Goal: Task Accomplishment & Management: Manage account settings

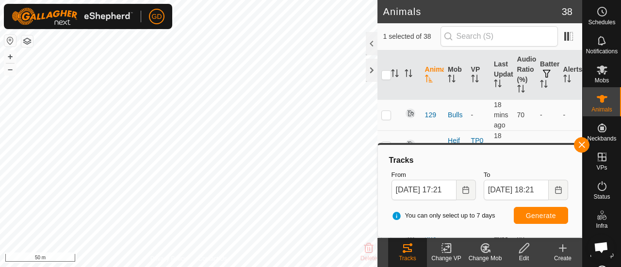
scroll to position [3220, 0]
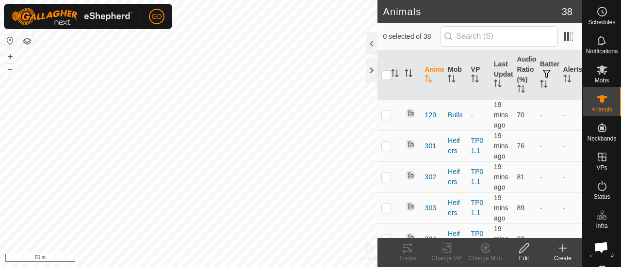
scroll to position [3220, 0]
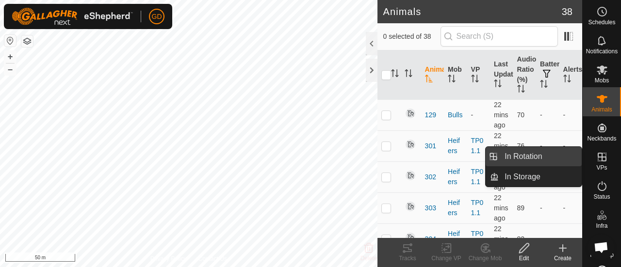
click at [531, 159] on link "In Rotation" at bounding box center [539, 156] width 83 height 19
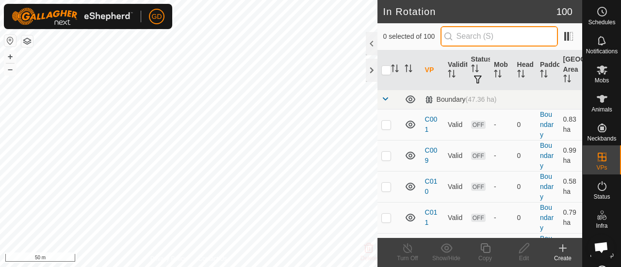
click at [482, 33] on input "text" at bounding box center [498, 36] width 117 height 20
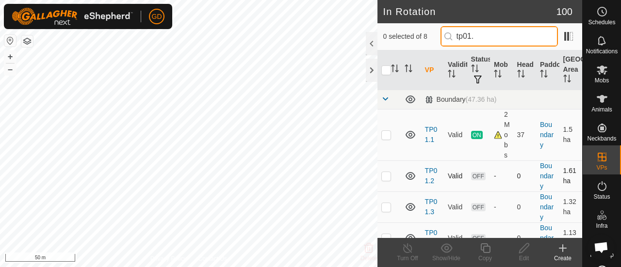
type input "tp01."
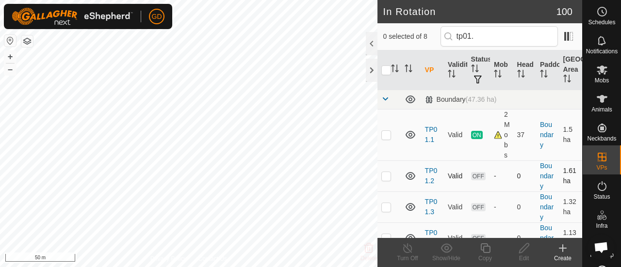
click at [386, 177] on p-checkbox at bounding box center [386, 176] width 10 height 8
checkbox input "true"
click at [522, 247] on icon at bounding box center [524, 248] width 10 height 10
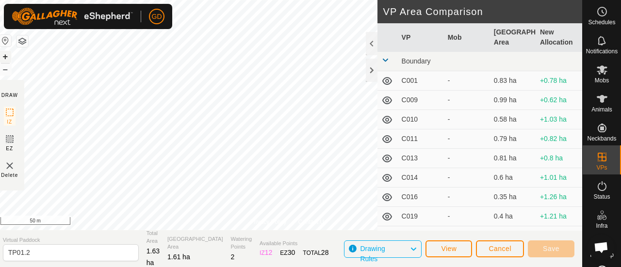
click at [10, 56] on button "+" at bounding box center [6, 57] width 12 height 12
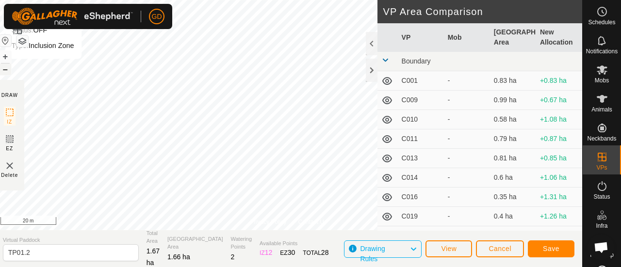
click at [9, 68] on button "–" at bounding box center [6, 70] width 12 height 12
click at [10, 69] on button "–" at bounding box center [6, 70] width 12 height 12
click at [544, 243] on button "Save" at bounding box center [551, 249] width 47 height 17
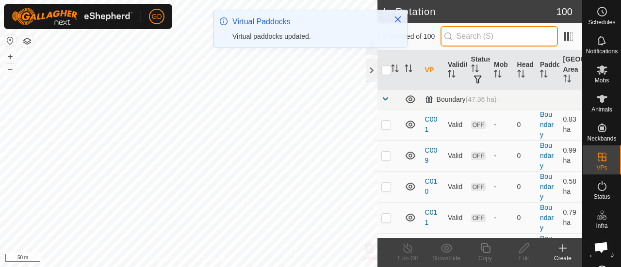
click at [476, 35] on input "text" at bounding box center [498, 36] width 117 height 20
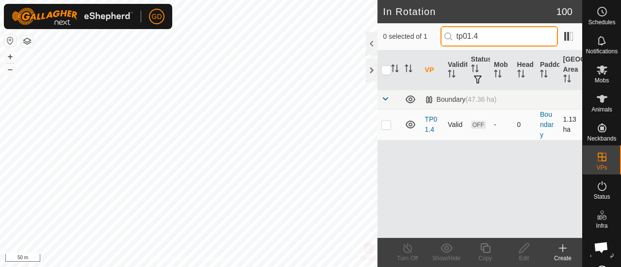
type input "tp01.4"
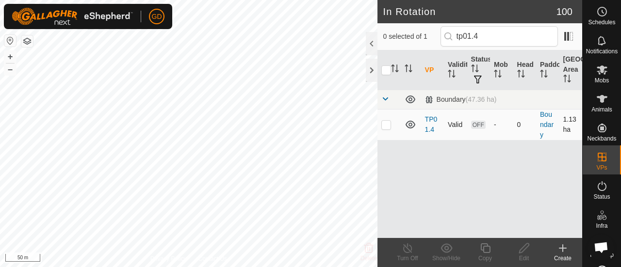
click at [384, 127] on p-checkbox at bounding box center [386, 125] width 10 height 8
checkbox input "false"
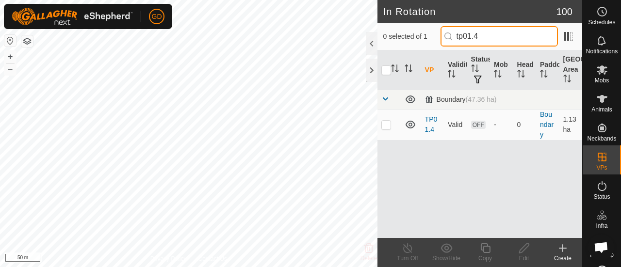
click at [494, 35] on input "tp01.4" at bounding box center [498, 36] width 117 height 20
type input "tp01.3"
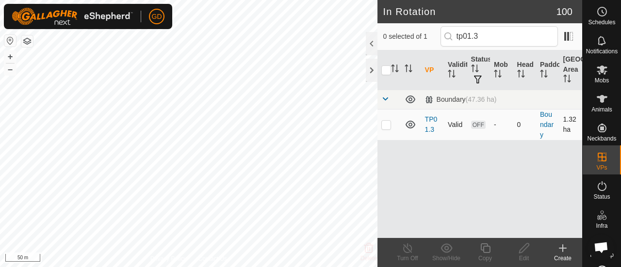
click at [386, 122] on p-checkbox at bounding box center [386, 125] width 10 height 8
checkbox input "true"
click at [10, 57] on button "+" at bounding box center [10, 57] width 12 height 12
click at [8, 72] on button "–" at bounding box center [10, 70] width 12 height 12
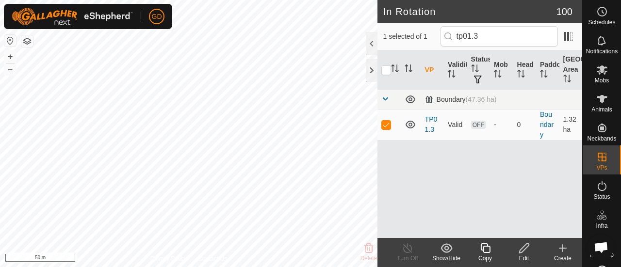
click at [524, 252] on icon at bounding box center [524, 248] width 12 height 12
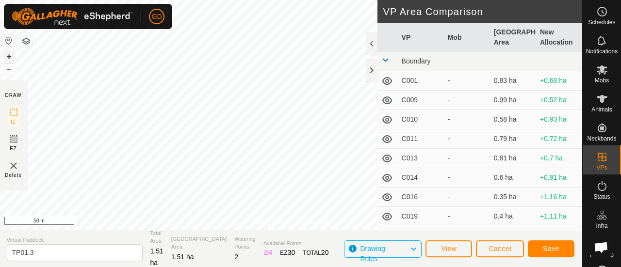
click at [9, 53] on button "+" at bounding box center [9, 57] width 12 height 12
click at [9, 71] on button "–" at bounding box center [9, 70] width 12 height 12
click at [12, 58] on button "+" at bounding box center [9, 57] width 12 height 12
click at [11, 74] on button "–" at bounding box center [9, 70] width 12 height 12
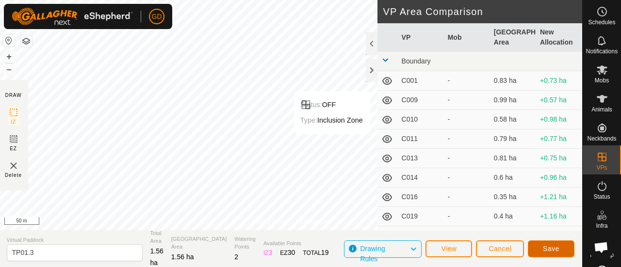
click at [554, 244] on button "Save" at bounding box center [551, 249] width 47 height 17
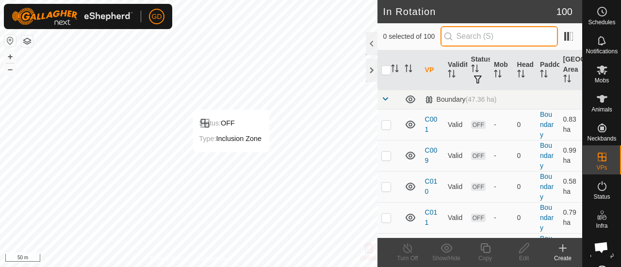
click at [487, 36] on input "text" at bounding box center [498, 36] width 117 height 20
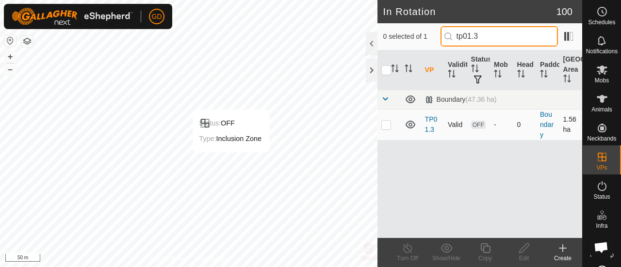
type input "tp01.3"
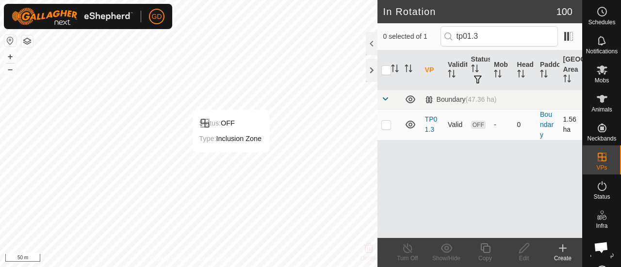
click at [385, 125] on p-checkbox at bounding box center [386, 125] width 10 height 8
checkbox input "true"
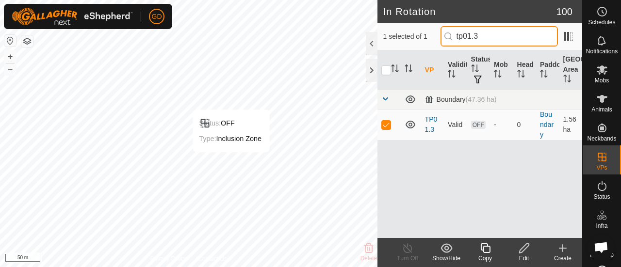
click at [506, 35] on input "tp01.3" at bounding box center [498, 36] width 117 height 20
type input "tp01.4"
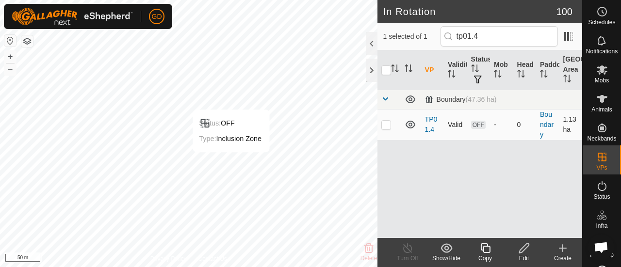
click at [387, 123] on p-checkbox at bounding box center [386, 125] width 10 height 8
checkbox input "true"
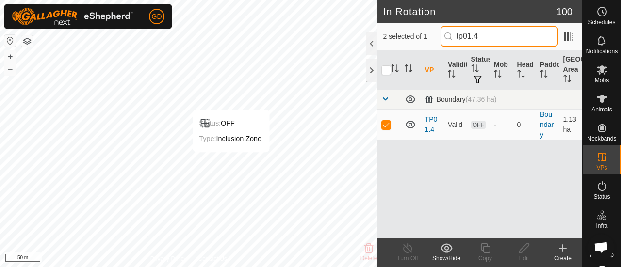
click at [498, 40] on input "tp01.4" at bounding box center [498, 36] width 117 height 20
type input "tp01.3"
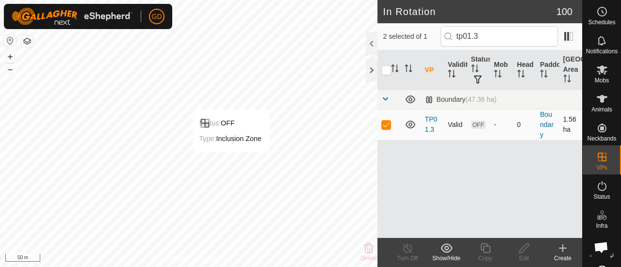
click at [386, 124] on p-checkbox at bounding box center [386, 125] width 10 height 8
checkbox input "false"
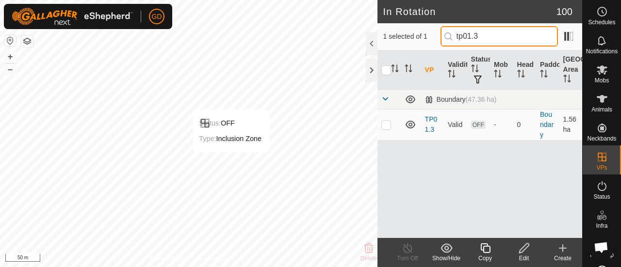
click at [494, 37] on input "tp01.3" at bounding box center [498, 36] width 117 height 20
type input "tp01.4"
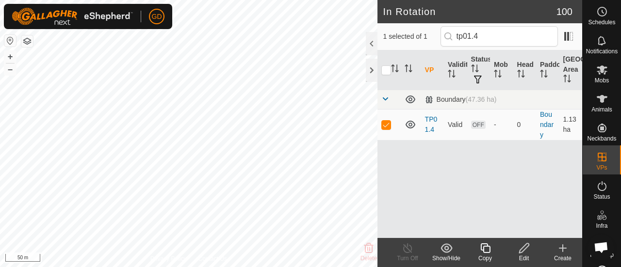
click at [524, 247] on icon at bounding box center [524, 248] width 12 height 12
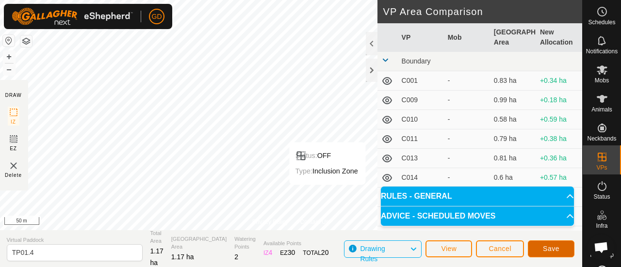
click at [546, 244] on button "Save" at bounding box center [551, 249] width 47 height 17
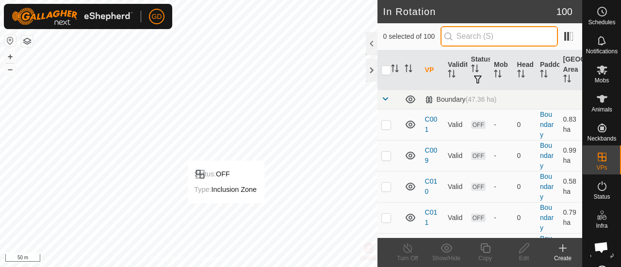
click at [495, 40] on input "text" at bounding box center [498, 36] width 117 height 20
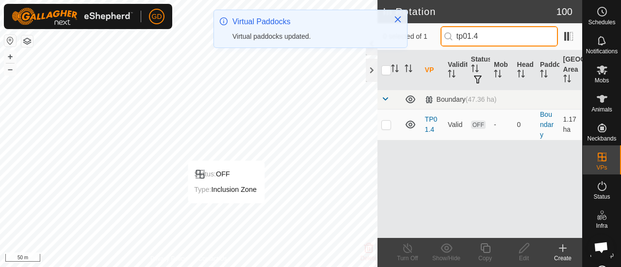
type input "tp01.4"
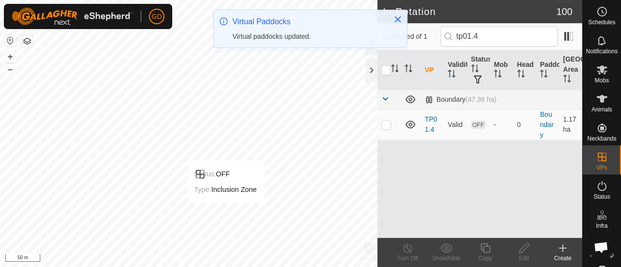
click at [386, 123] on p-checkbox at bounding box center [386, 125] width 10 height 8
checkbox input "true"
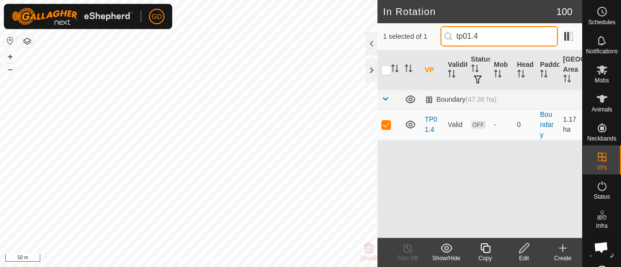
click at [491, 35] on input "tp01.4" at bounding box center [498, 36] width 117 height 20
type input "tp01.5"
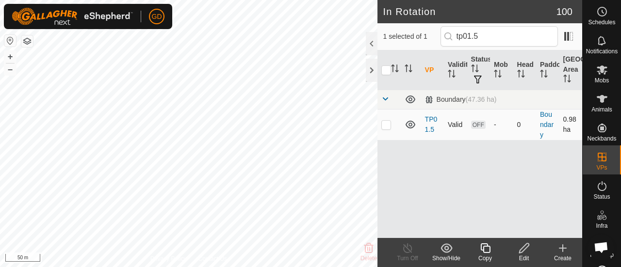
click at [388, 125] on p-checkbox at bounding box center [386, 125] width 10 height 8
checkbox input "true"
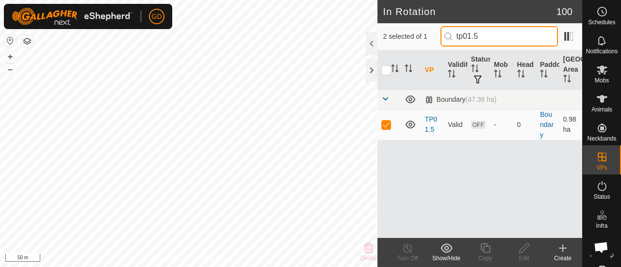
click at [496, 36] on input "tp01.5" at bounding box center [498, 36] width 117 height 20
type input "tp01.6"
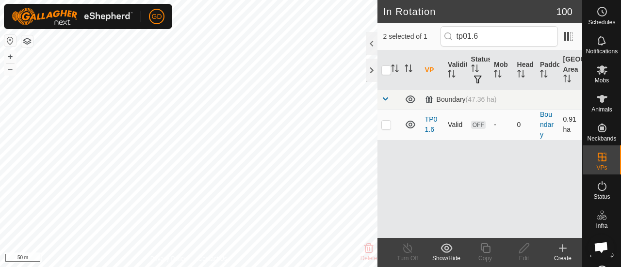
click at [388, 124] on p-checkbox at bounding box center [386, 125] width 10 height 8
click at [386, 125] on p-checkbox at bounding box center [386, 125] width 10 height 8
checkbox input "true"
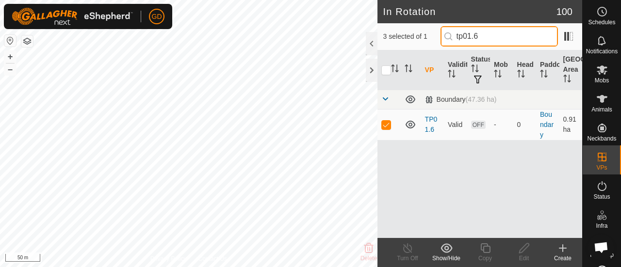
click at [491, 35] on input "tp01.6" at bounding box center [498, 36] width 117 height 20
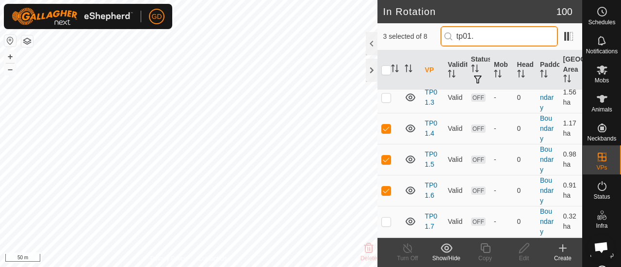
scroll to position [113, 0]
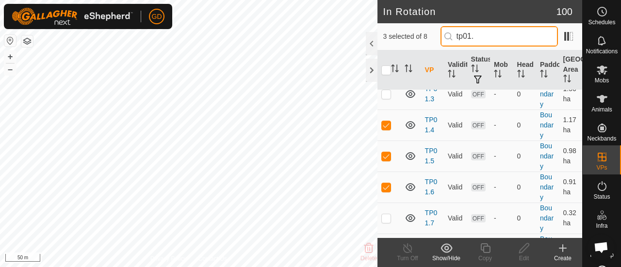
type input "tp01."
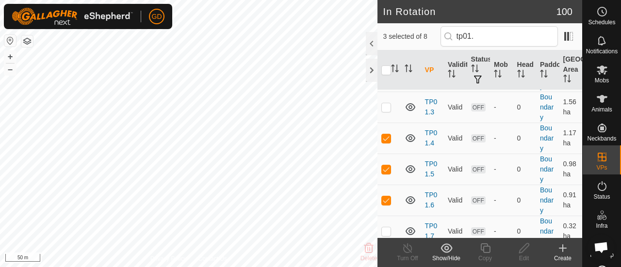
scroll to position [109, 0]
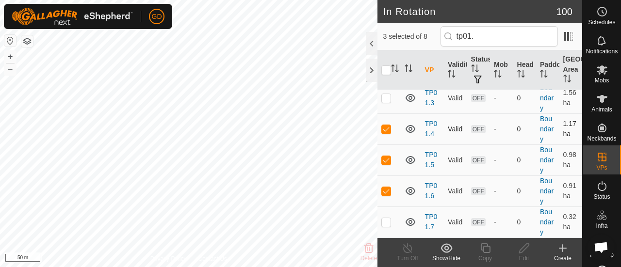
click at [389, 129] on p-checkbox at bounding box center [386, 129] width 10 height 8
checkbox input "false"
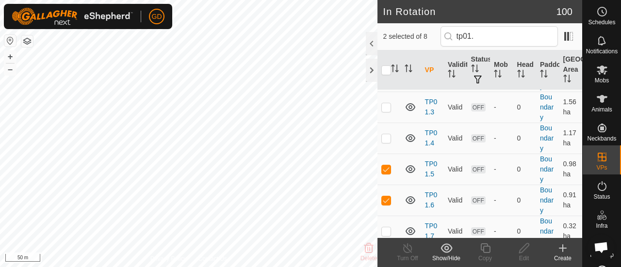
scroll to position [106, 0]
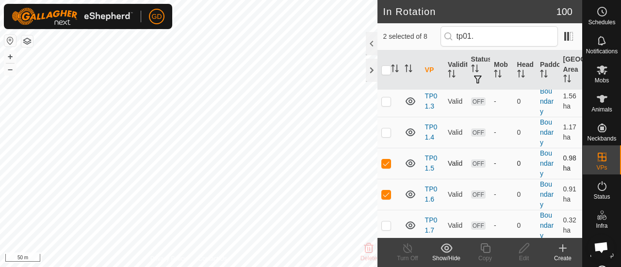
click at [385, 161] on p-checkbox at bounding box center [386, 164] width 10 height 8
checkbox input "false"
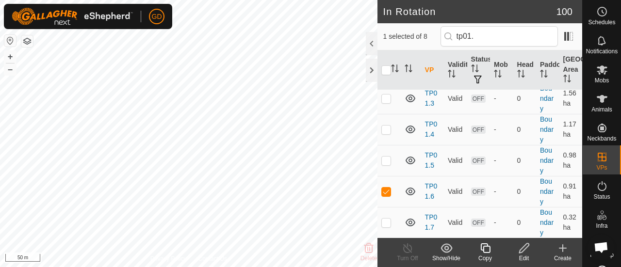
scroll to position [123, 0]
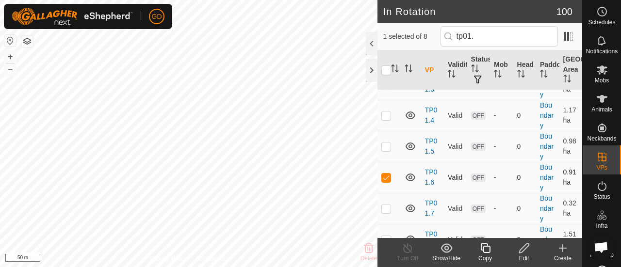
click at [386, 178] on p-checkbox at bounding box center [386, 178] width 10 height 8
checkbox input "false"
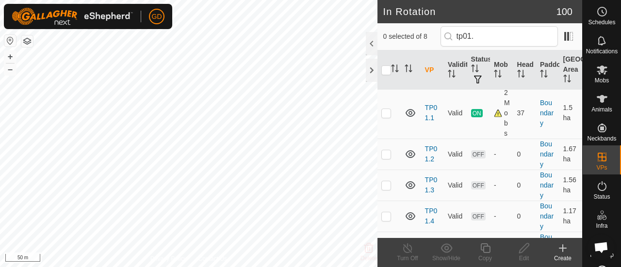
scroll to position [0, 0]
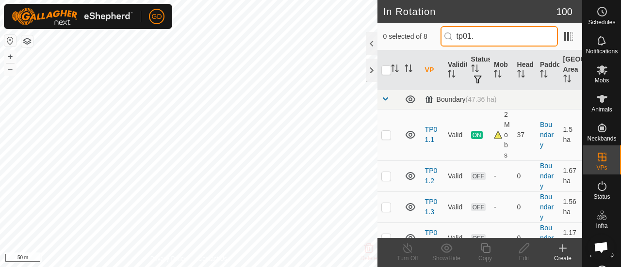
click at [498, 36] on input "tp01." at bounding box center [498, 36] width 117 height 20
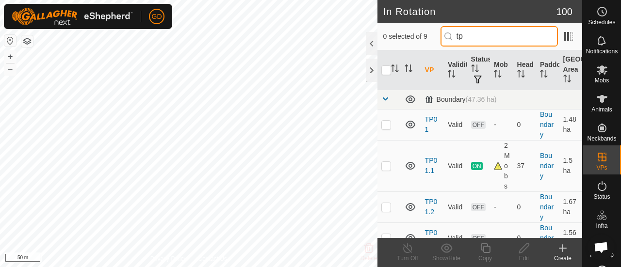
type input "t"
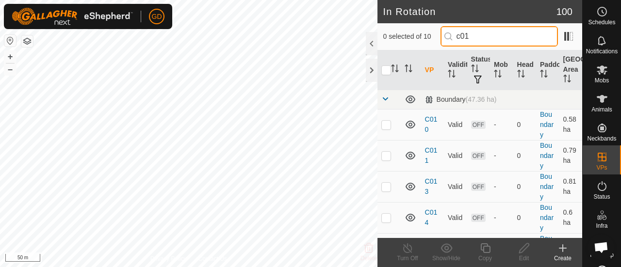
click at [474, 38] on input "c01" at bounding box center [498, 36] width 117 height 20
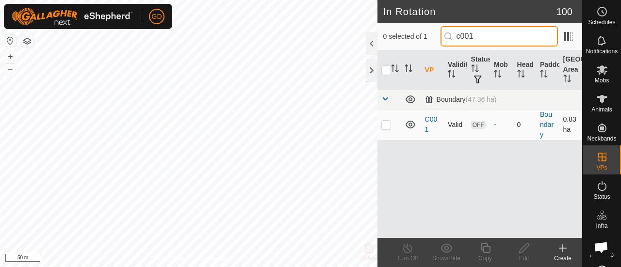
type input "c001"
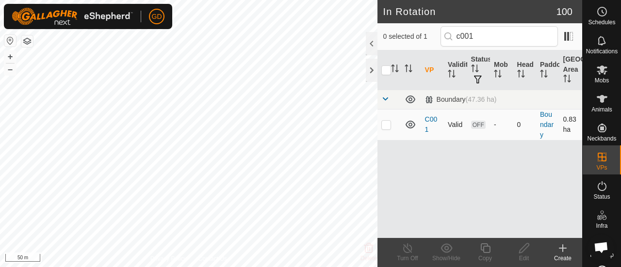
click at [386, 124] on p-checkbox at bounding box center [386, 125] width 10 height 8
checkbox input "true"
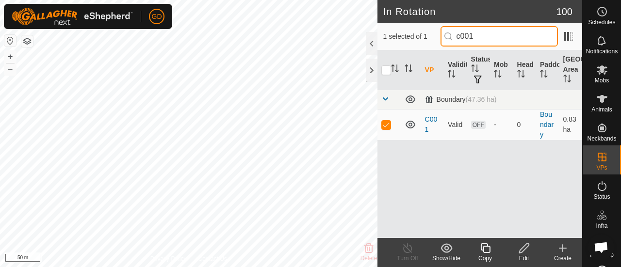
click at [489, 37] on input "c001" at bounding box center [498, 36] width 117 height 20
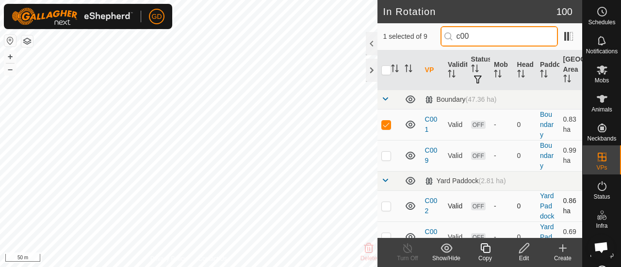
type input "c00"
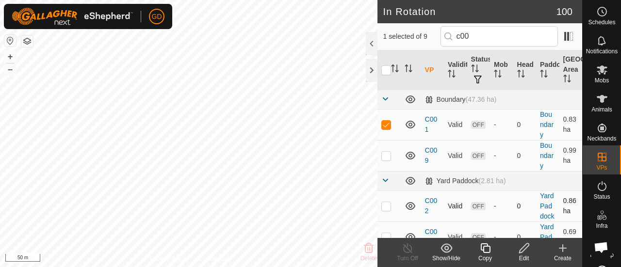
click at [386, 210] on p-checkbox at bounding box center [386, 206] width 10 height 8
checkbox input "true"
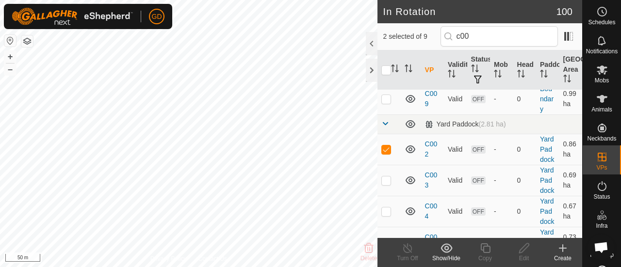
scroll to position [59, 0]
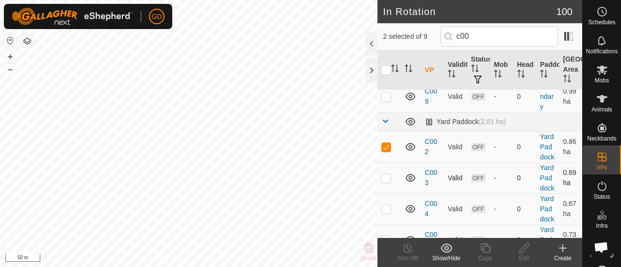
click at [386, 182] on p-checkbox at bounding box center [386, 178] width 10 height 8
checkbox input "true"
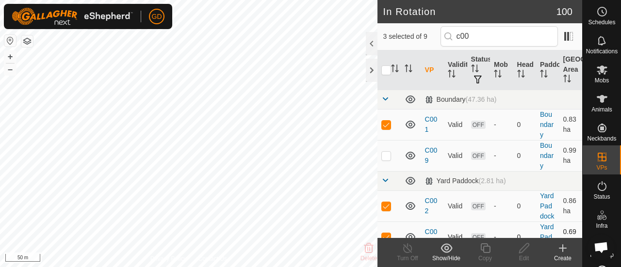
click at [386, 194] on td at bounding box center [388, 206] width 23 height 31
click at [386, 209] on p-checkbox at bounding box center [386, 206] width 10 height 8
checkbox input "true"
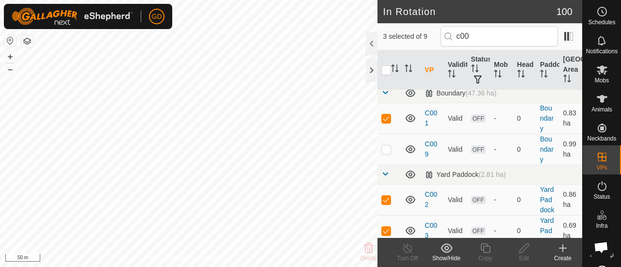
scroll to position [7, 0]
click at [387, 116] on p-checkbox at bounding box center [386, 117] width 10 height 8
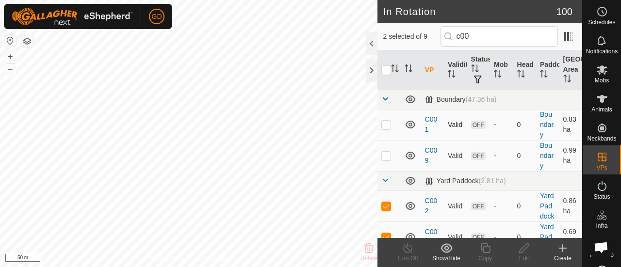
click at [386, 124] on p-checkbox at bounding box center [386, 125] width 10 height 8
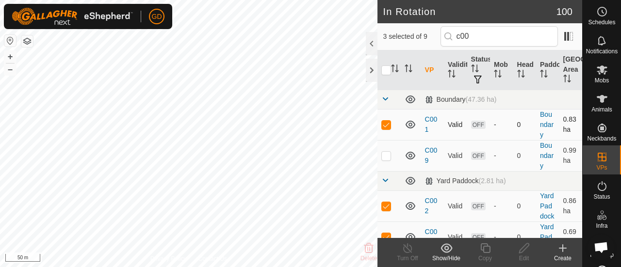
click at [386, 124] on p-checkbox at bounding box center [386, 125] width 10 height 8
checkbox input "false"
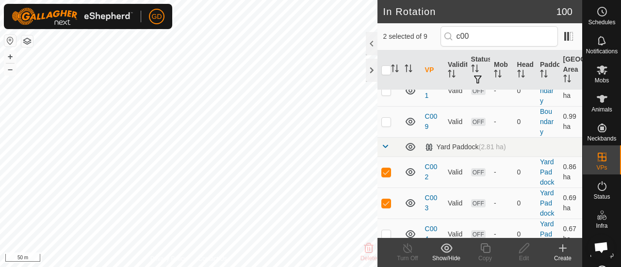
scroll to position [43, 0]
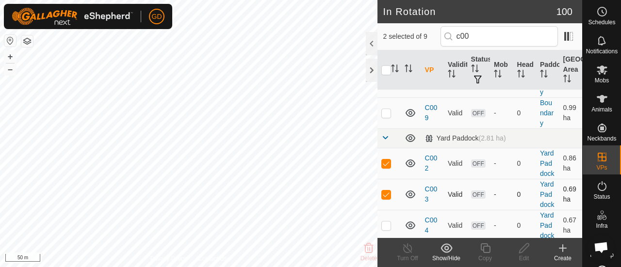
click at [385, 198] on p-checkbox at bounding box center [386, 195] width 10 height 8
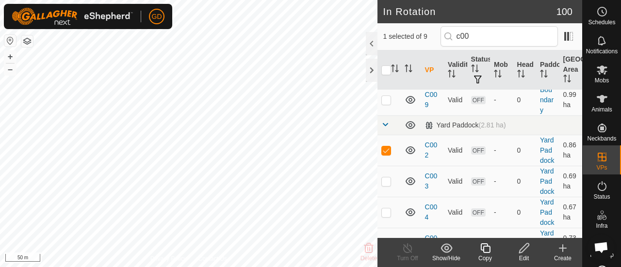
scroll to position [69, 0]
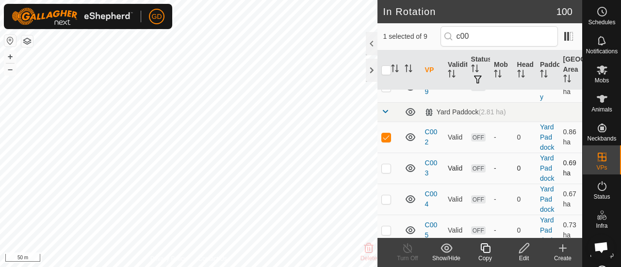
click at [386, 172] on p-checkbox at bounding box center [386, 168] width 10 height 8
checkbox input "true"
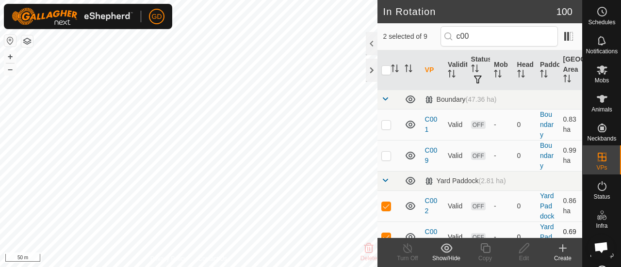
click at [386, 183] on span at bounding box center [385, 181] width 8 height 8
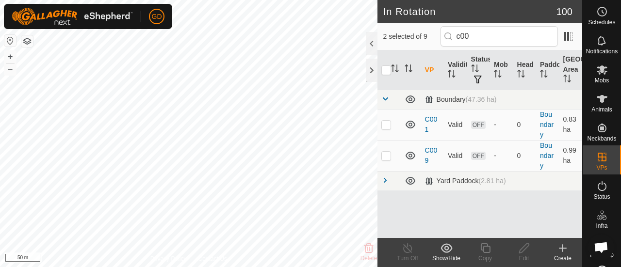
click at [386, 183] on span at bounding box center [385, 181] width 8 height 8
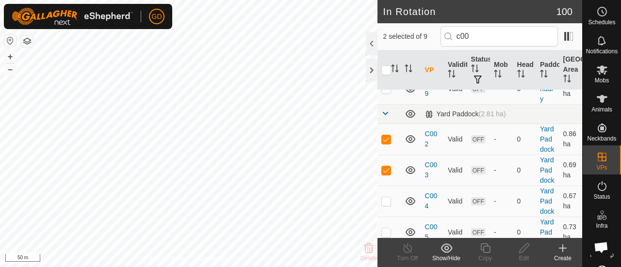
scroll to position [69, 0]
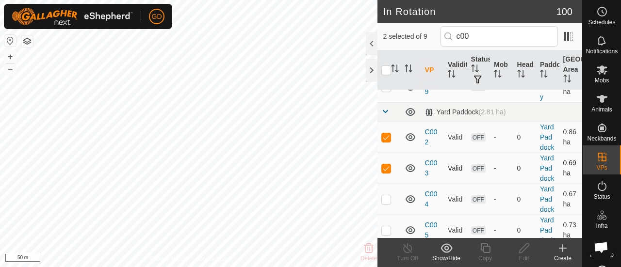
click at [390, 172] on p-checkbox at bounding box center [386, 168] width 10 height 8
checkbox input "false"
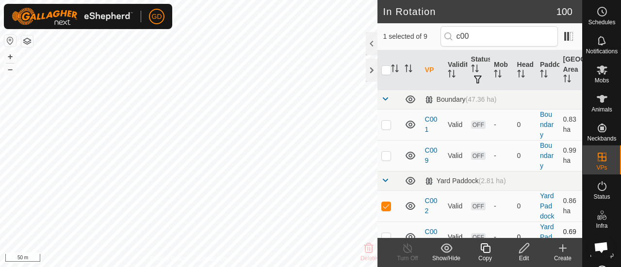
click at [390, 185] on td at bounding box center [388, 180] width 23 height 19
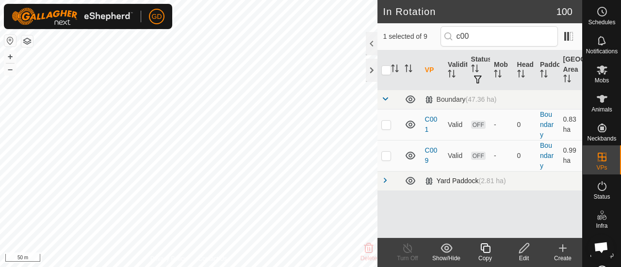
click at [386, 179] on span at bounding box center [385, 181] width 8 height 8
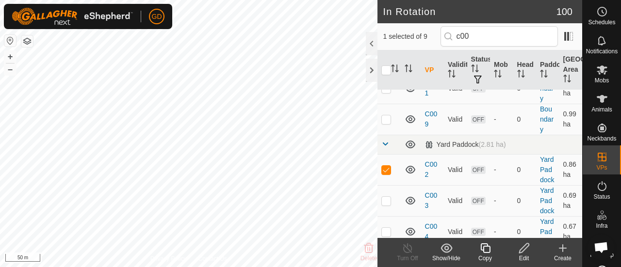
scroll to position [41, 0]
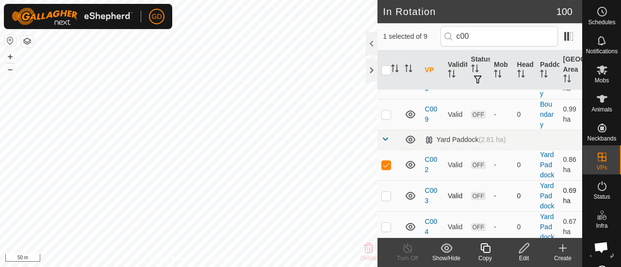
click at [388, 200] on p-checkbox at bounding box center [386, 196] width 10 height 8
checkbox input "true"
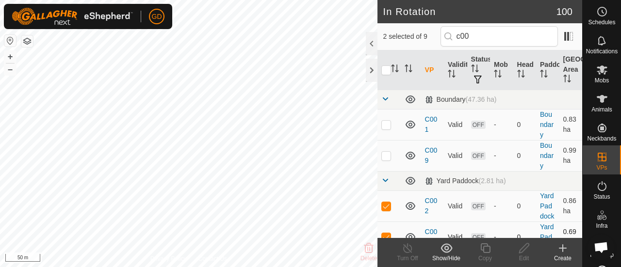
click at [388, 210] on p-checkbox at bounding box center [386, 206] width 10 height 8
checkbox input "false"
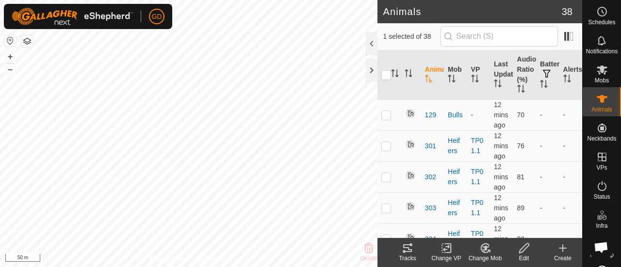
click at [407, 248] on icon at bounding box center [407, 248] width 9 height 8
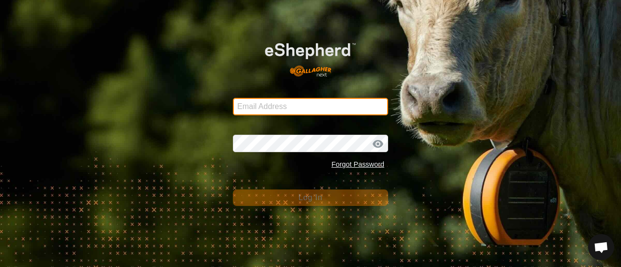
type input "[EMAIL_ADDRESS][DOMAIN_NAME]"
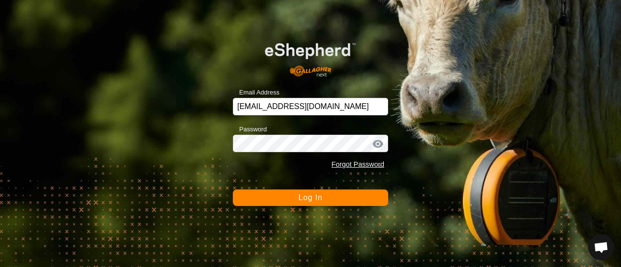
click at [308, 197] on span "Log In" at bounding box center [310, 197] width 24 height 8
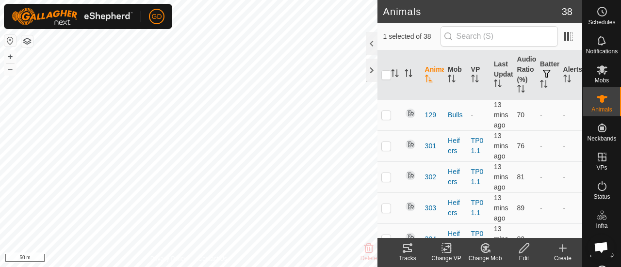
click at [408, 248] on icon at bounding box center [407, 248] width 9 height 8
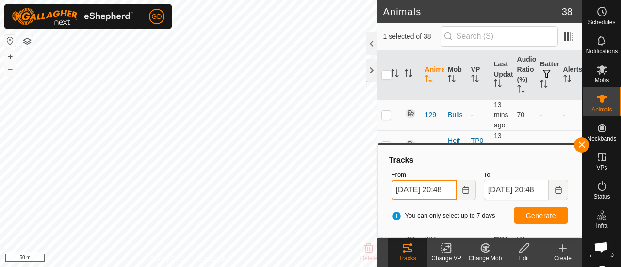
click at [403, 189] on input "[DATE] 20:48" at bounding box center [423, 190] width 65 height 20
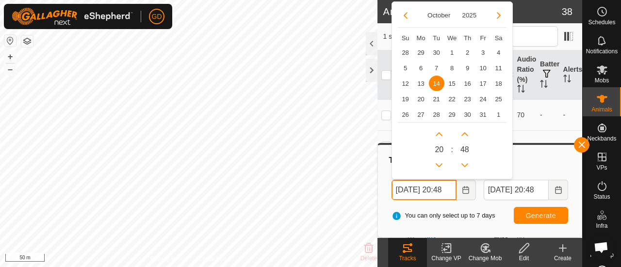
click at [448, 190] on input "[DATE] 20:48" at bounding box center [423, 190] width 65 height 20
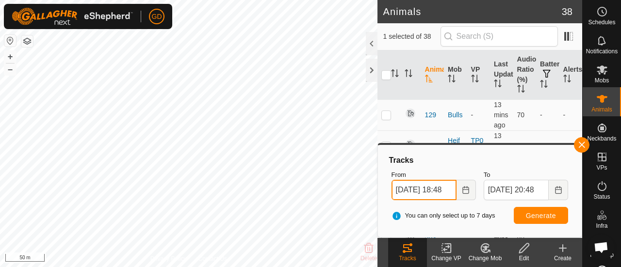
type input "[DATE] 18:48"
click at [531, 214] on span "Generate" at bounding box center [541, 216] width 30 height 8
click at [11, 57] on button "+" at bounding box center [10, 57] width 12 height 12
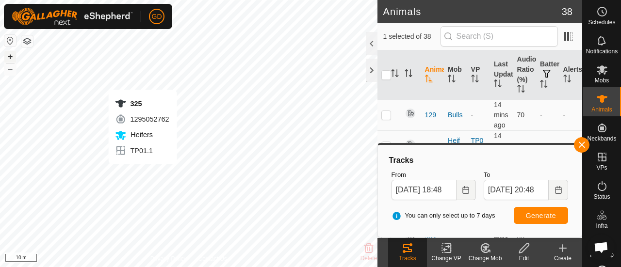
checkbox input "false"
checkbox input "true"
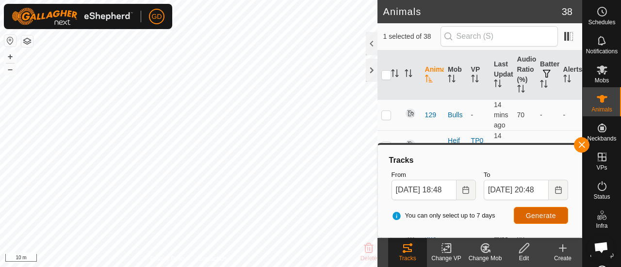
click at [534, 212] on span "Generate" at bounding box center [541, 216] width 30 height 8
click at [596, 102] on icon at bounding box center [602, 99] width 12 height 12
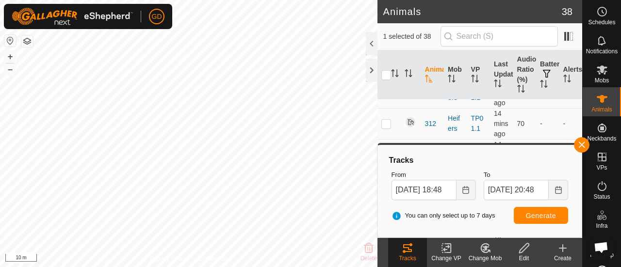
scroll to position [367, 0]
click at [387, 32] on p-checkbox at bounding box center [386, 28] width 10 height 8
checkbox input "true"
click at [536, 218] on span "Generate" at bounding box center [541, 216] width 30 height 8
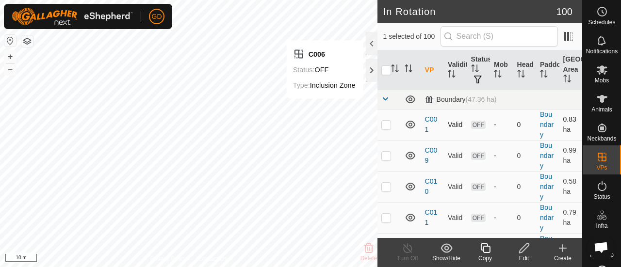
checkbox input "true"
checkbox input "false"
checkbox input "true"
click at [395, 68] on icon "Activate to sort" at bounding box center [395, 68] width 8 height 8
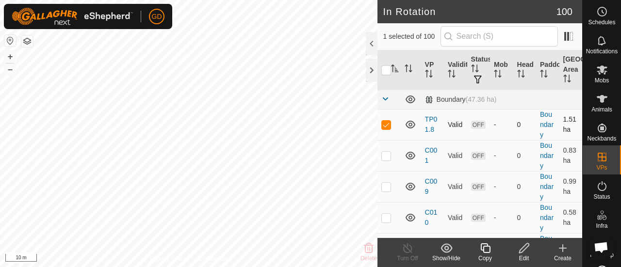
click at [387, 123] on p-checkbox at bounding box center [386, 125] width 10 height 8
click at [386, 123] on p-checkbox at bounding box center [386, 125] width 10 height 8
click at [10, 72] on button "–" at bounding box center [10, 70] width 12 height 12
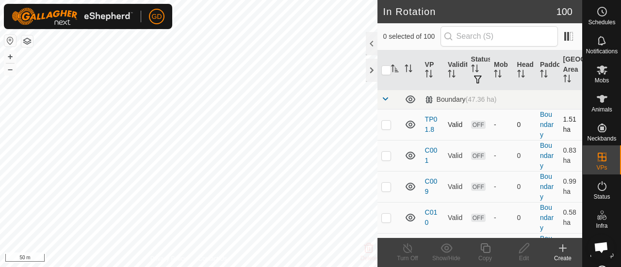
click at [384, 124] on p-checkbox at bounding box center [386, 125] width 10 height 8
checkbox input "false"
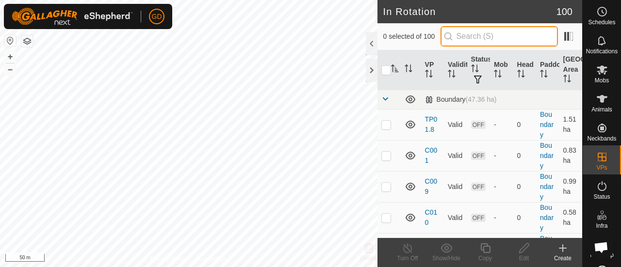
click at [471, 38] on input "text" at bounding box center [498, 36] width 117 height 20
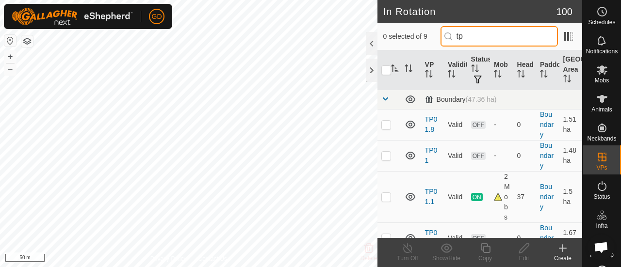
type input "t"
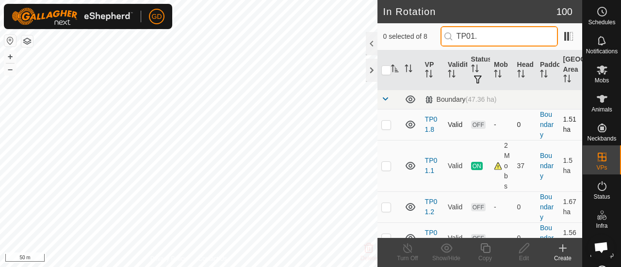
type input "TP01."
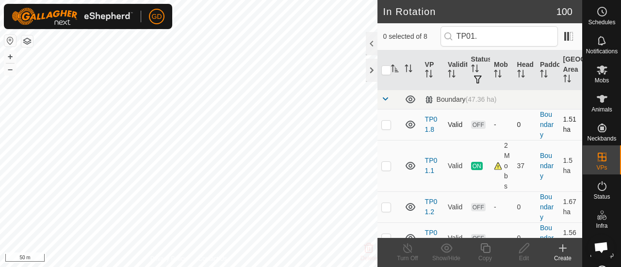
click at [387, 123] on p-checkbox at bounding box center [386, 125] width 10 height 8
checkbox input "false"
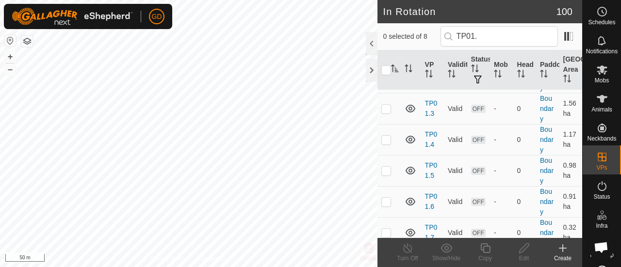
scroll to position [137, 0]
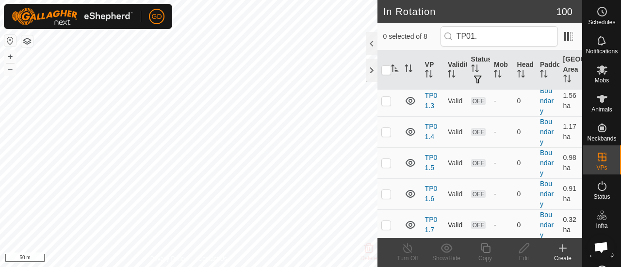
click at [386, 225] on p-checkbox at bounding box center [386, 225] width 10 height 8
checkbox input "true"
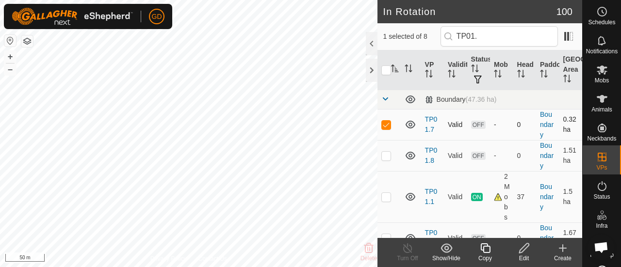
click at [386, 124] on p-checkbox at bounding box center [386, 125] width 10 height 8
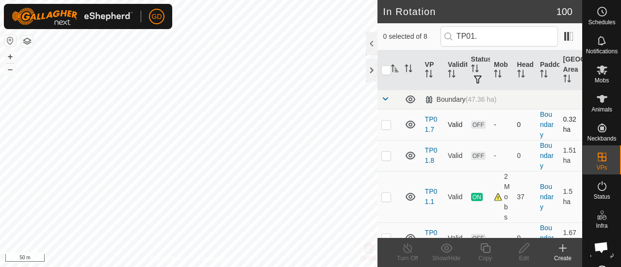
click at [386, 124] on p-checkbox at bounding box center [386, 125] width 10 height 8
checkbox input "false"
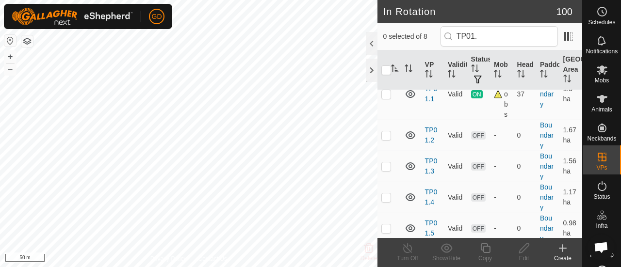
scroll to position [137, 0]
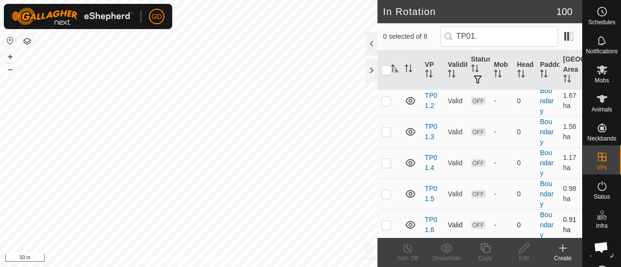
click at [384, 225] on p-checkbox at bounding box center [386, 225] width 10 height 8
checkbox input "true"
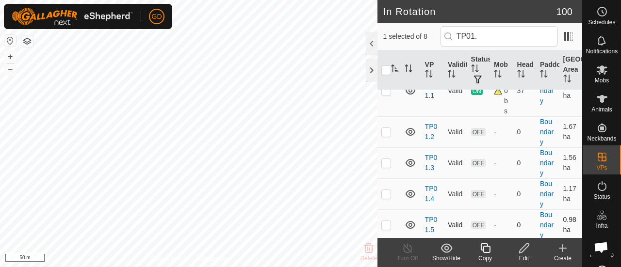
click at [382, 222] on p-checkbox at bounding box center [386, 225] width 10 height 8
checkbox input "true"
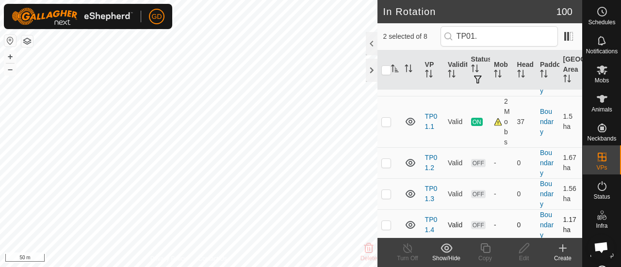
click at [389, 223] on p-checkbox at bounding box center [386, 225] width 10 height 8
checkbox input "true"
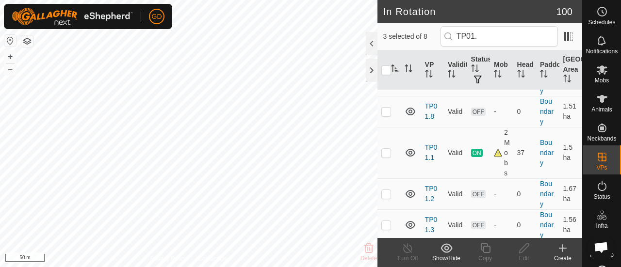
scroll to position [0, 0]
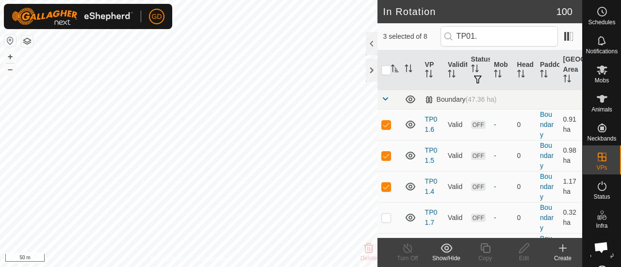
click at [389, 223] on td at bounding box center [388, 217] width 23 height 31
checkbox input "false"
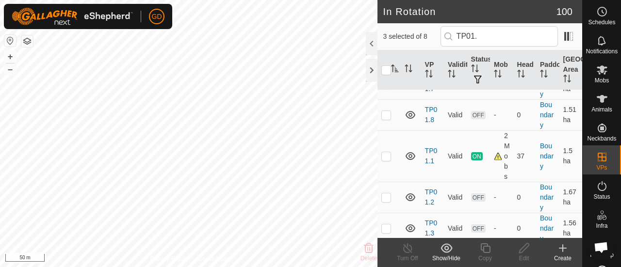
scroll to position [137, 0]
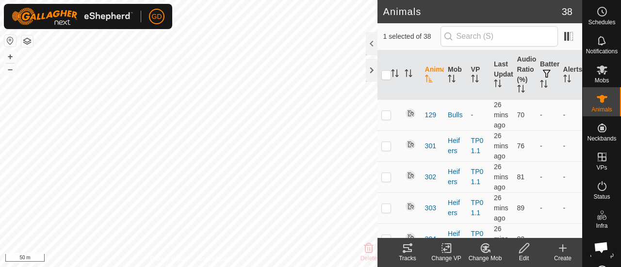
click at [406, 246] on icon at bounding box center [408, 248] width 12 height 12
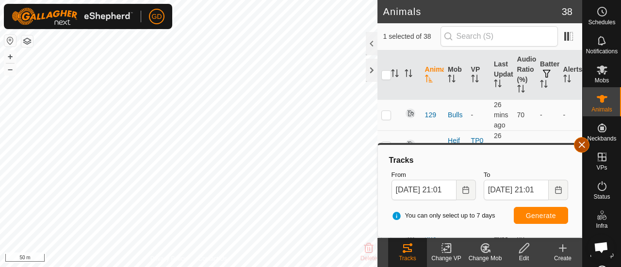
click at [582, 144] on button "button" at bounding box center [582, 145] width 16 height 16
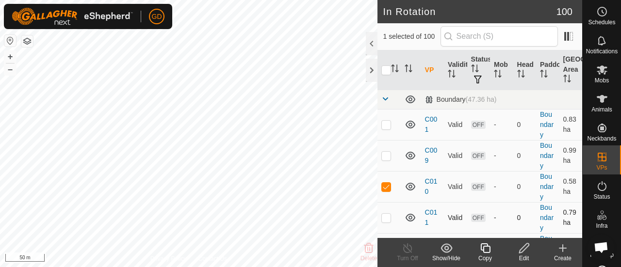
click at [385, 218] on p-checkbox at bounding box center [386, 218] width 10 height 8
checkbox input "true"
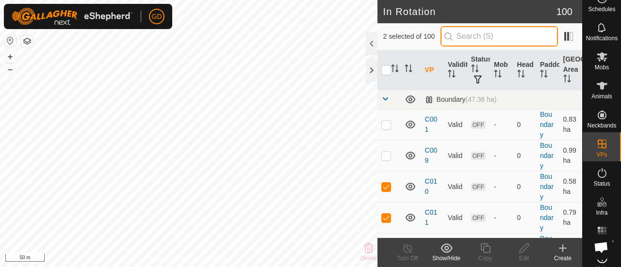
click at [483, 41] on input "text" at bounding box center [498, 36] width 117 height 20
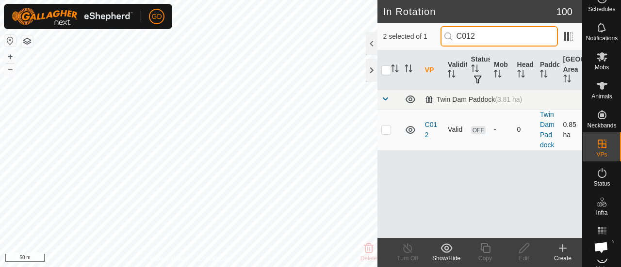
type input "C012"
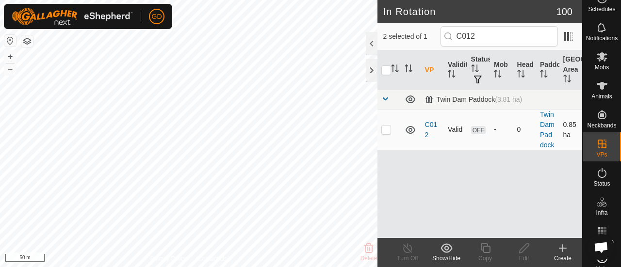
click at [386, 130] on p-checkbox at bounding box center [386, 130] width 10 height 8
checkbox input "true"
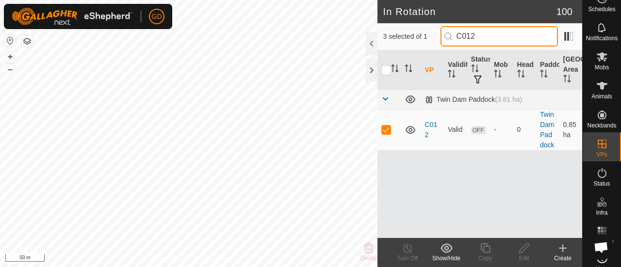
click at [494, 34] on input "C012" at bounding box center [498, 36] width 117 height 20
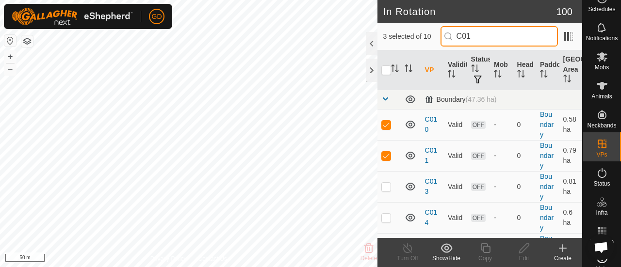
type input "C01"
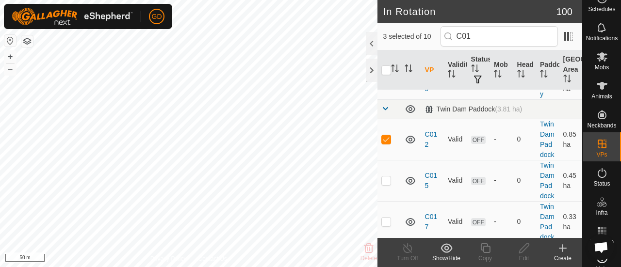
scroll to position [173, 0]
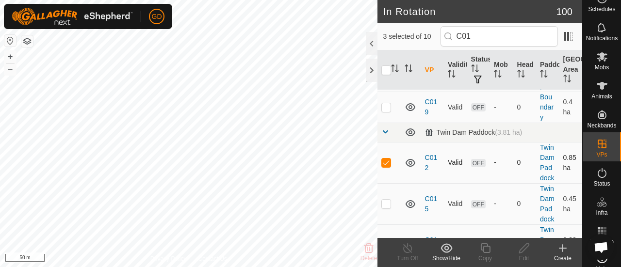
click at [387, 166] on p-checkbox at bounding box center [386, 163] width 10 height 8
checkbox input "false"
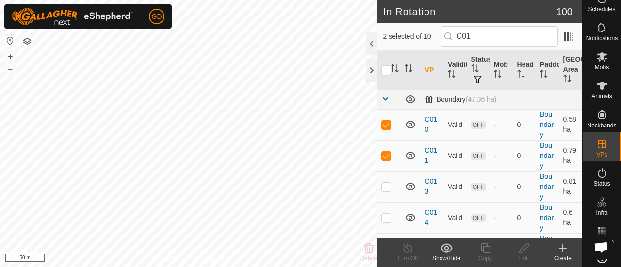
click at [387, 167] on td at bounding box center [388, 155] width 23 height 31
checkbox input "false"
click at [526, 250] on icon at bounding box center [524, 248] width 12 height 12
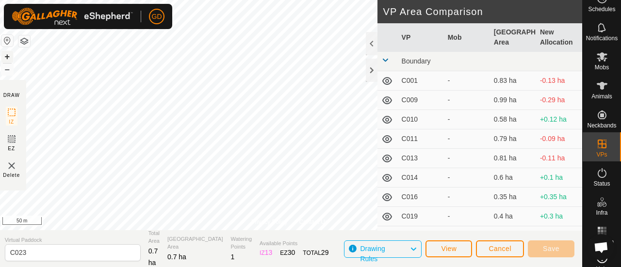
click at [9, 55] on button "+" at bounding box center [7, 57] width 12 height 12
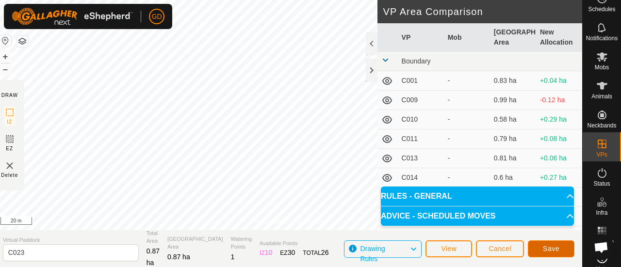
click at [543, 247] on span "Save" at bounding box center [551, 249] width 16 height 8
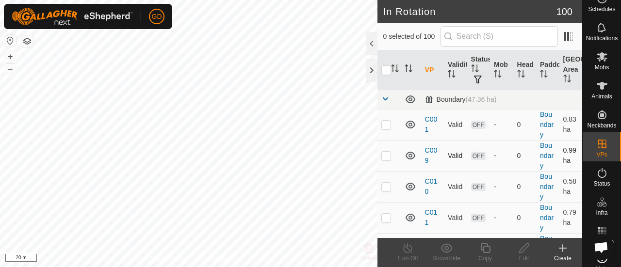
click at [159, 71] on div "GD Schedules Notifications Mobs Animals Neckbands VPs Status Infra Heatmap Help…" at bounding box center [310, 133] width 621 height 267
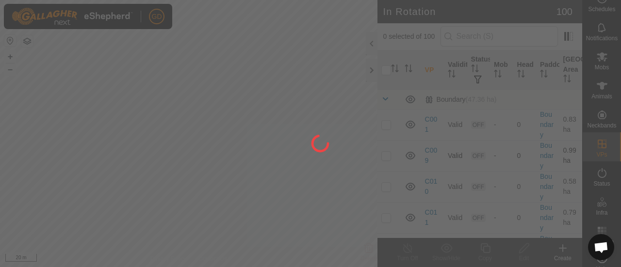
checkbox input "true"
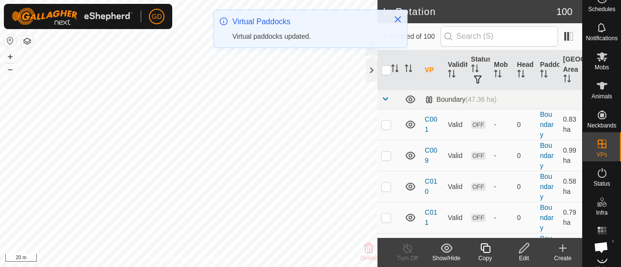
click at [520, 250] on icon at bounding box center [524, 248] width 10 height 10
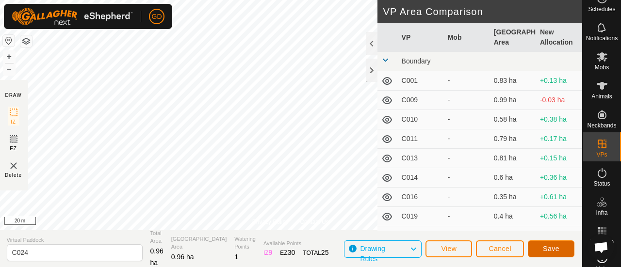
click at [541, 246] on button "Save" at bounding box center [551, 249] width 47 height 17
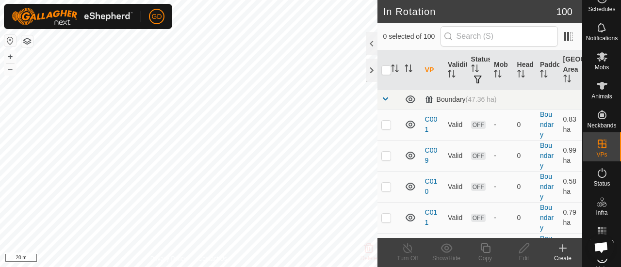
click at [298, 267] on html "GD Schedules Notifications Mobs Animals Neckbands VPs Status Infra Heatmap Help…" at bounding box center [310, 133] width 621 height 267
checkbox input "true"
click at [524, 247] on icon at bounding box center [524, 248] width 12 height 12
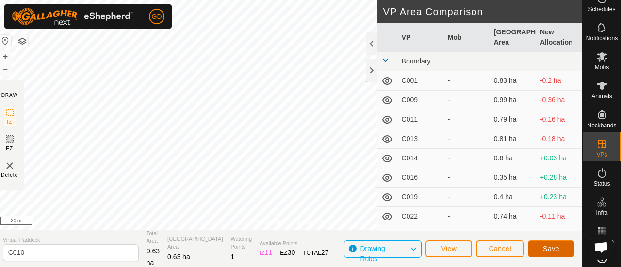
click at [554, 246] on span "Save" at bounding box center [551, 249] width 16 height 8
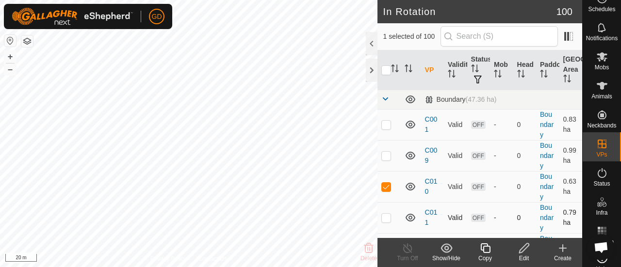
checkbox input "false"
checkbox input "true"
checkbox input "false"
click at [523, 248] on icon at bounding box center [524, 248] width 12 height 12
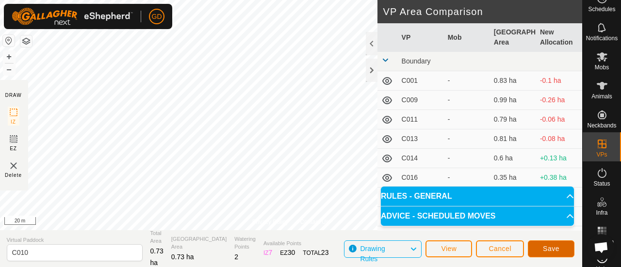
click at [544, 244] on button "Save" at bounding box center [551, 249] width 47 height 17
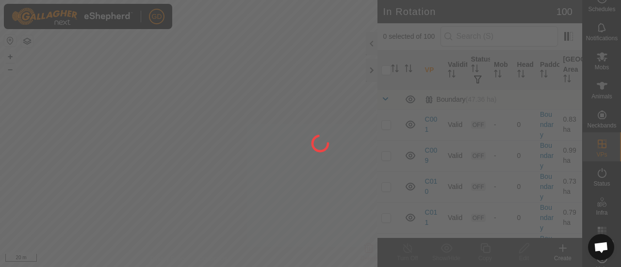
click at [319, 180] on div "GD Schedules Notifications Mobs Animals Neckbands VPs Status Infra Heatmap Help…" at bounding box center [310, 133] width 621 height 267
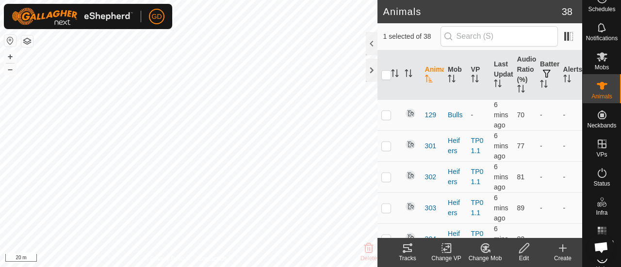
click at [405, 250] on icon at bounding box center [408, 248] width 12 height 12
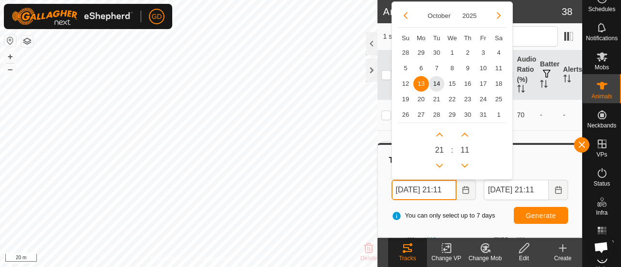
click at [405, 190] on input "[DATE] 21:11" at bounding box center [423, 190] width 65 height 20
click at [449, 190] on input "[DATE] 21:11" at bounding box center [423, 190] width 65 height 20
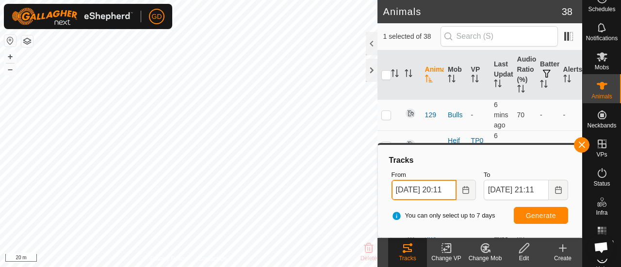
type input "[DATE] 20:11"
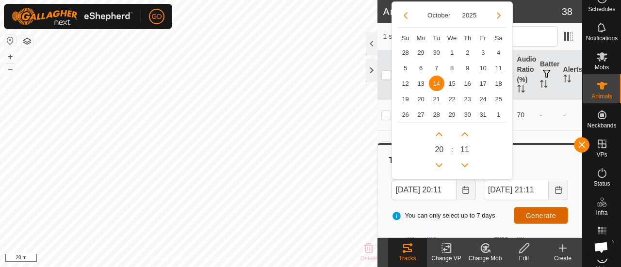
click at [541, 214] on span "Generate" at bounding box center [541, 216] width 30 height 8
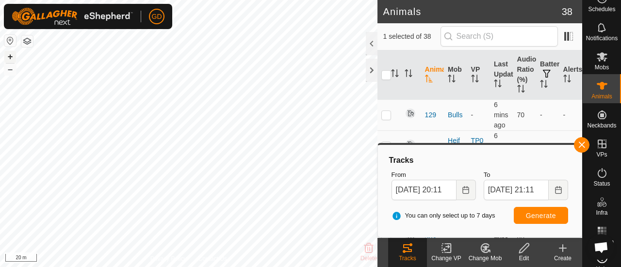
click at [10, 56] on button "+" at bounding box center [10, 57] width 12 height 12
checkbox input "false"
click at [526, 214] on button "Generate" at bounding box center [541, 215] width 54 height 17
checkbox input "false"
checkbox input "true"
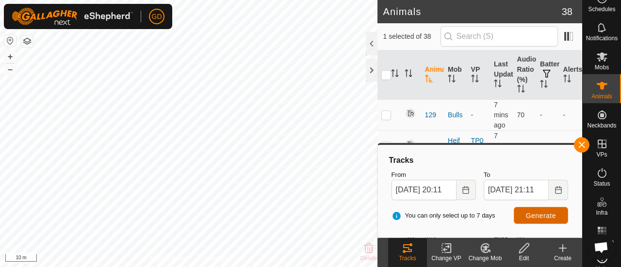
click at [532, 212] on span "Generate" at bounding box center [541, 216] width 30 height 8
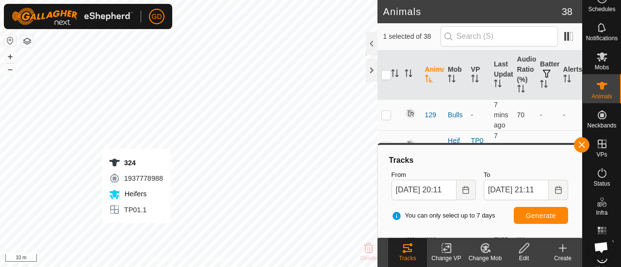
checkbox input "true"
checkbox input "false"
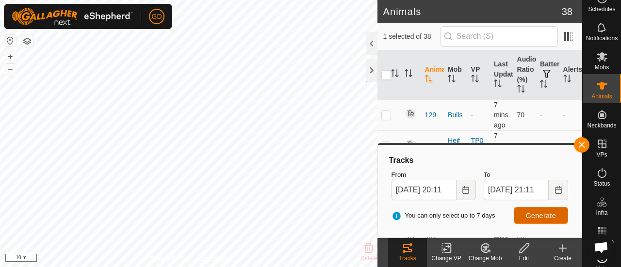
click at [531, 215] on span "Generate" at bounding box center [541, 216] width 30 height 8
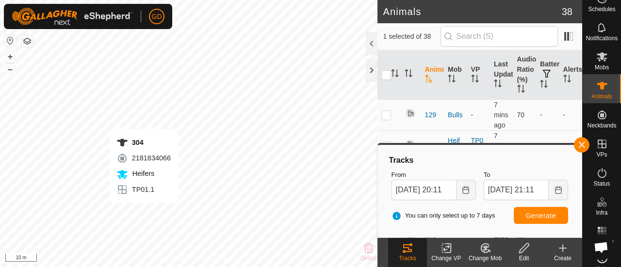
checkbox input "true"
checkbox input "false"
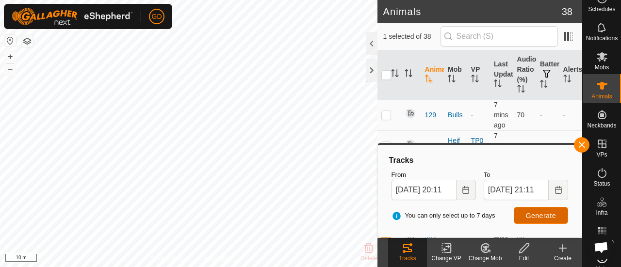
click at [531, 215] on span "Generate" at bounding box center [541, 216] width 30 height 8
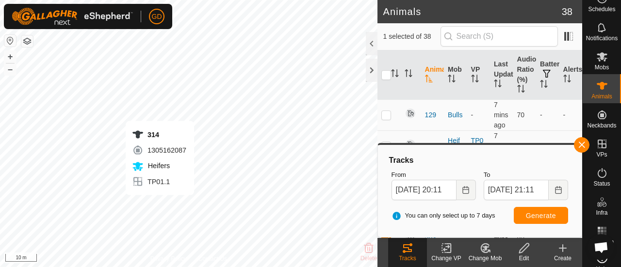
checkbox input "false"
checkbox input "true"
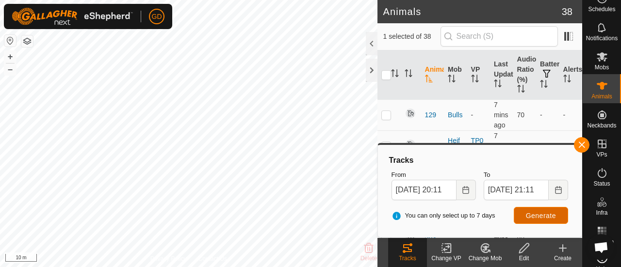
click at [541, 215] on span "Generate" at bounding box center [541, 216] width 30 height 8
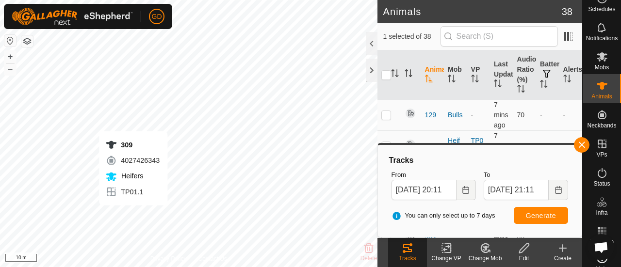
checkbox input "true"
checkbox input "false"
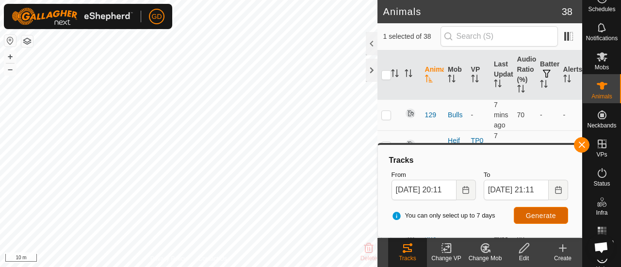
click at [542, 213] on span "Generate" at bounding box center [541, 216] width 30 height 8
click at [582, 142] on button "button" at bounding box center [582, 145] width 16 height 16
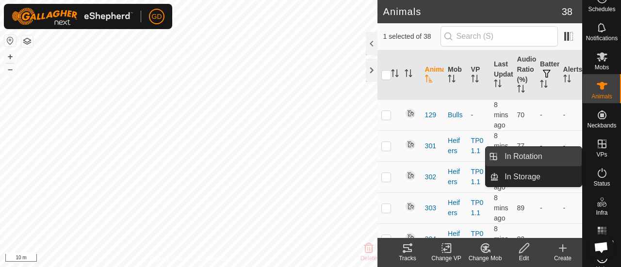
click at [531, 157] on link "In Rotation" at bounding box center [539, 156] width 83 height 19
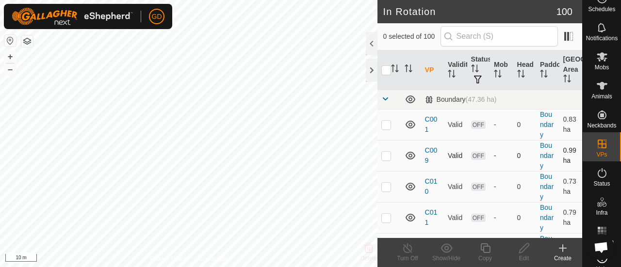
checkbox input "true"
click at [395, 70] on icon "Activate to sort" at bounding box center [396, 71] width 3 height 2
click at [387, 123] on p-checkbox at bounding box center [386, 125] width 10 height 8
checkbox input "false"
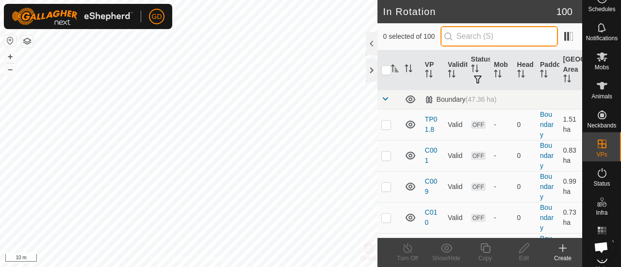
click at [505, 38] on input "text" at bounding box center [498, 36] width 117 height 20
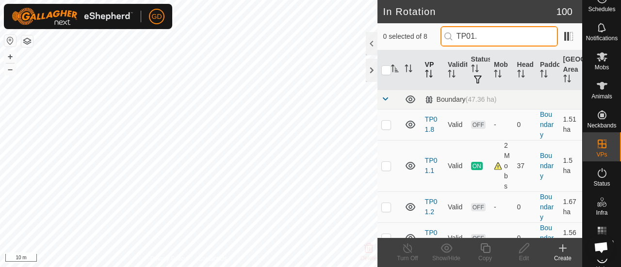
type input "TP01."
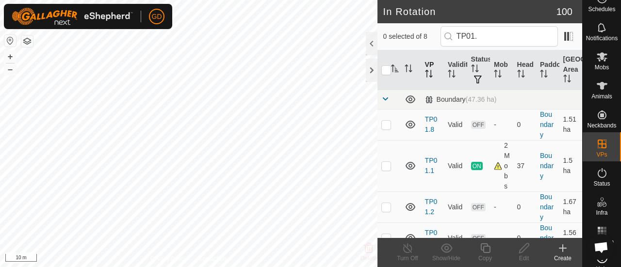
click at [427, 73] on icon "Activate to sort" at bounding box center [426, 74] width 1 height 8
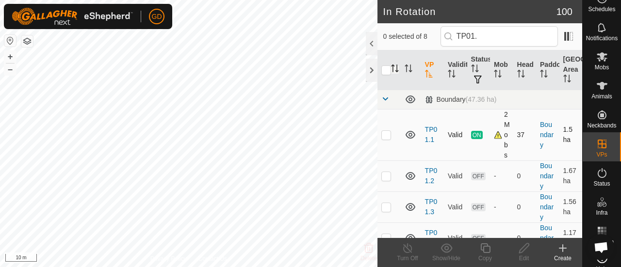
click at [386, 135] on p-checkbox at bounding box center [386, 135] width 10 height 8
checkbox input "false"
click at [386, 175] on p-checkbox at bounding box center [386, 176] width 10 height 8
checkbox input "true"
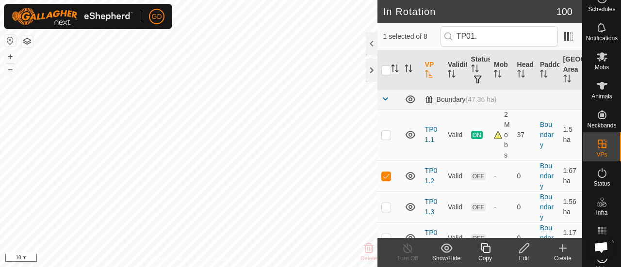
click at [522, 249] on icon at bounding box center [524, 248] width 12 height 12
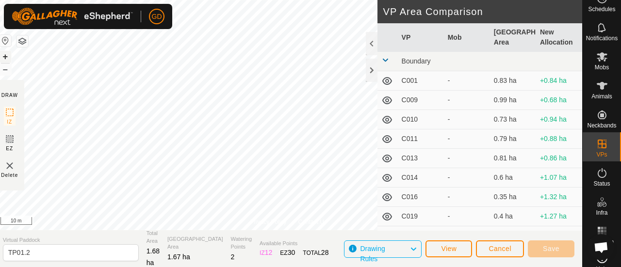
click at [10, 54] on button "+" at bounding box center [6, 57] width 12 height 12
click at [8, 71] on button "–" at bounding box center [6, 70] width 12 height 12
click at [11, 57] on button "+" at bounding box center [6, 57] width 12 height 12
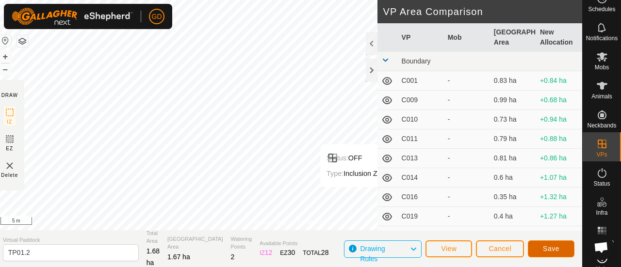
click at [553, 245] on span "Save" at bounding box center [551, 249] width 16 height 8
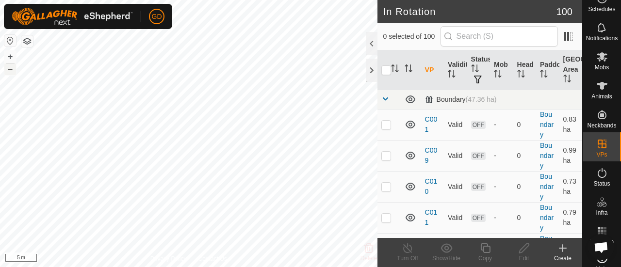
click at [11, 73] on button "–" at bounding box center [10, 70] width 12 height 12
checkbox input "true"
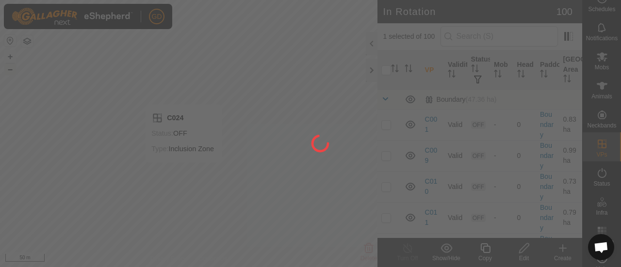
click at [183, 172] on div at bounding box center [310, 133] width 621 height 267
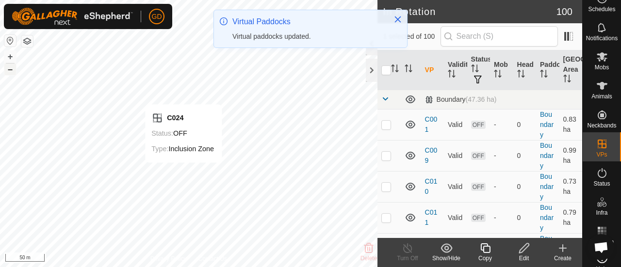
checkbox input "false"
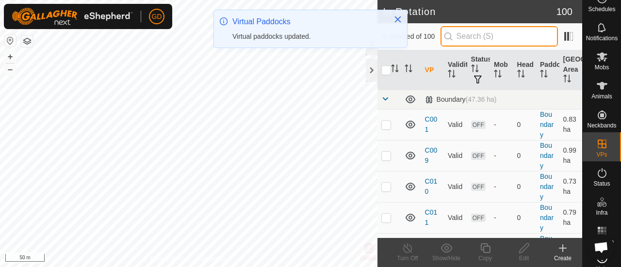
click at [482, 40] on input "text" at bounding box center [498, 36] width 117 height 20
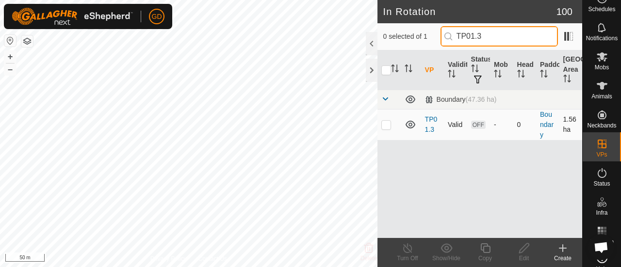
type input "TP01.3"
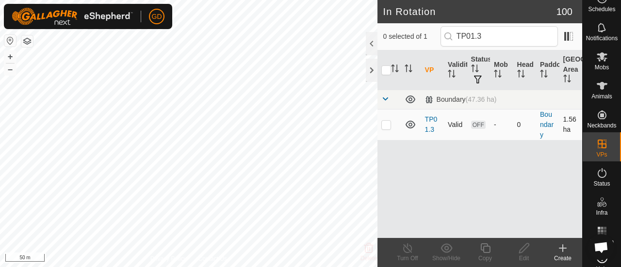
click at [387, 126] on p-checkbox at bounding box center [386, 125] width 10 height 8
checkbox input "true"
click at [10, 59] on button "+" at bounding box center [10, 57] width 12 height 12
click at [10, 58] on button "+" at bounding box center [10, 57] width 12 height 12
click at [11, 56] on button "+" at bounding box center [10, 57] width 12 height 12
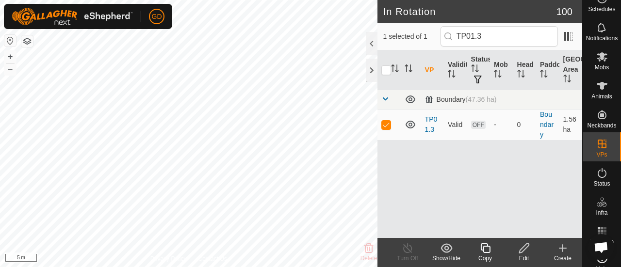
click at [520, 250] on icon at bounding box center [524, 248] width 10 height 10
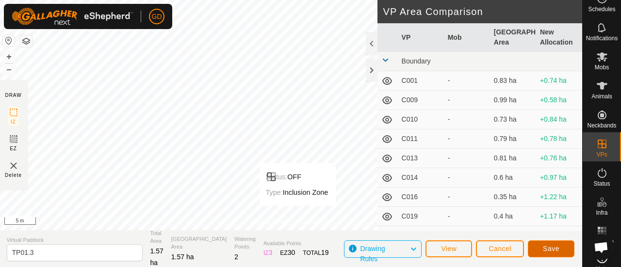
click at [541, 243] on button "Save" at bounding box center [551, 249] width 47 height 17
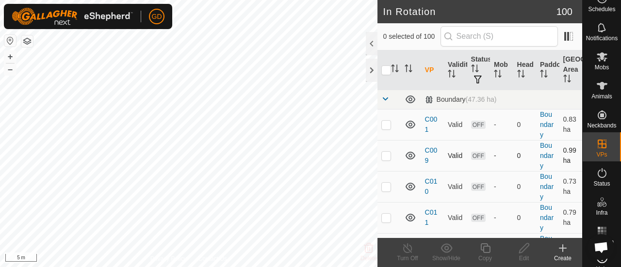
click at [410, 141] on div "In Rotation 100 0 selected of 100 VP Validity Status Mob Head Paddock Grazing A…" at bounding box center [291, 133] width 582 height 267
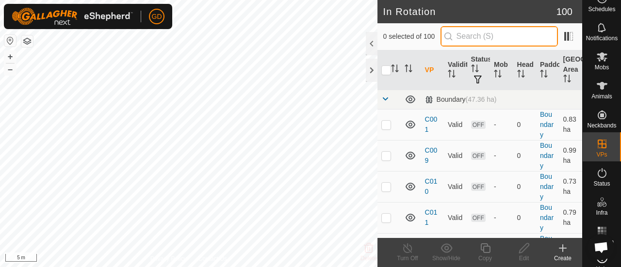
click at [471, 37] on input "text" at bounding box center [498, 36] width 117 height 20
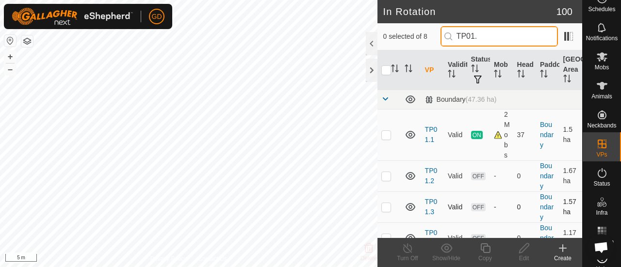
type input "TP01."
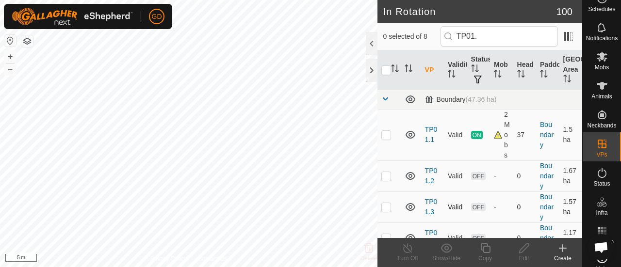
click at [389, 203] on p-checkbox at bounding box center [386, 207] width 10 height 8
checkbox input "false"
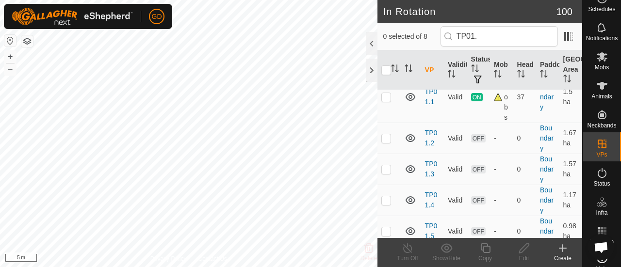
scroll to position [44, 0]
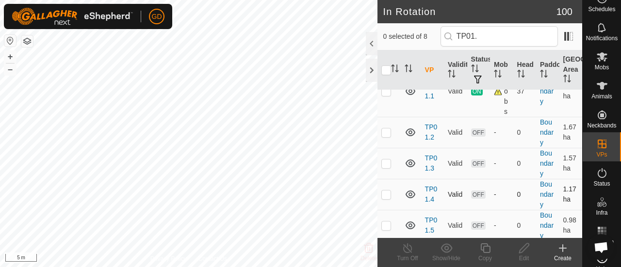
click at [384, 191] on p-checkbox at bounding box center [386, 195] width 10 height 8
checkbox input "true"
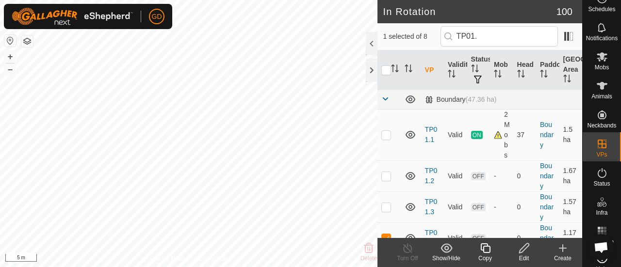
click at [522, 246] on icon at bounding box center [524, 248] width 12 height 12
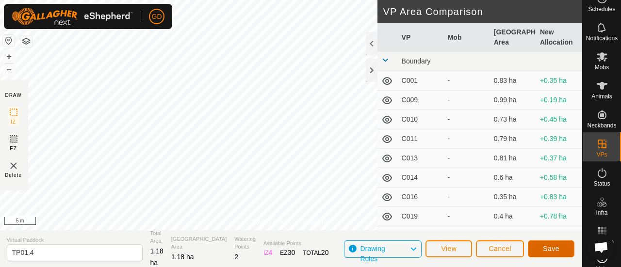
click at [542, 248] on button "Save" at bounding box center [551, 249] width 47 height 17
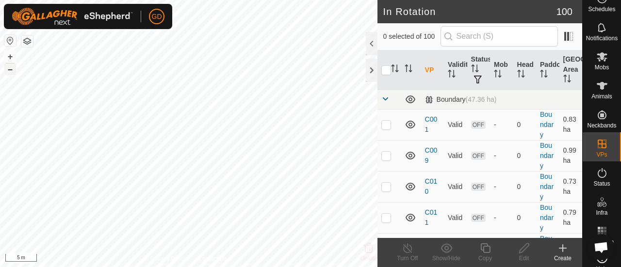
click at [11, 70] on button "–" at bounding box center [10, 70] width 12 height 12
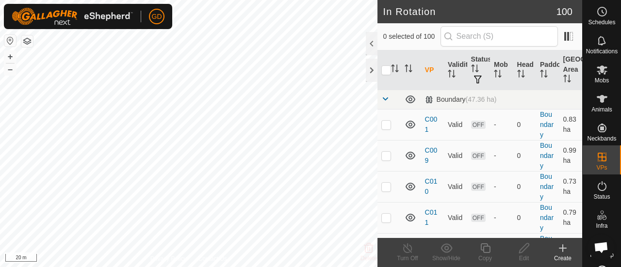
scroll to position [3220, 0]
click at [598, 101] on icon at bounding box center [601, 99] width 11 height 8
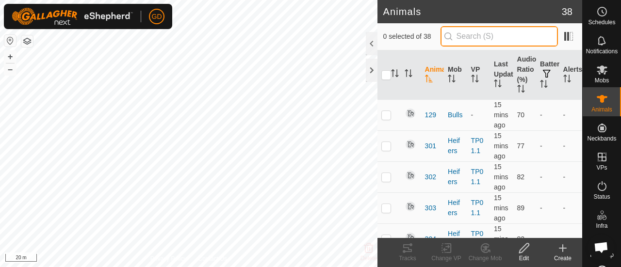
click at [491, 39] on input "text" at bounding box center [498, 36] width 117 height 20
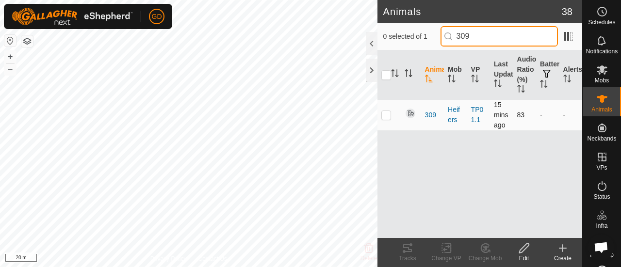
type input "309"
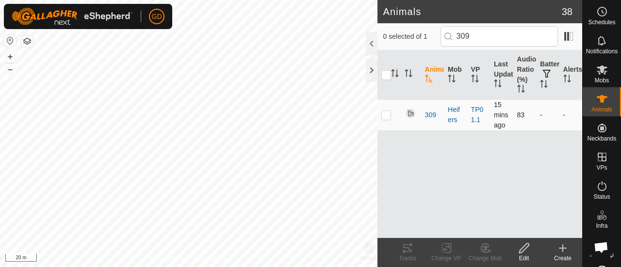
click at [385, 114] on p-checkbox at bounding box center [386, 115] width 10 height 8
checkbox input "true"
click at [407, 250] on icon at bounding box center [408, 248] width 12 height 12
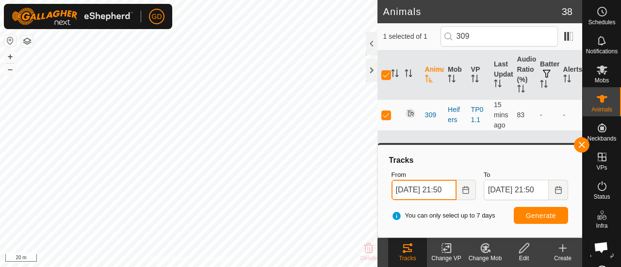
click at [403, 190] on input "13 Oct, 2025 21:50" at bounding box center [423, 190] width 65 height 20
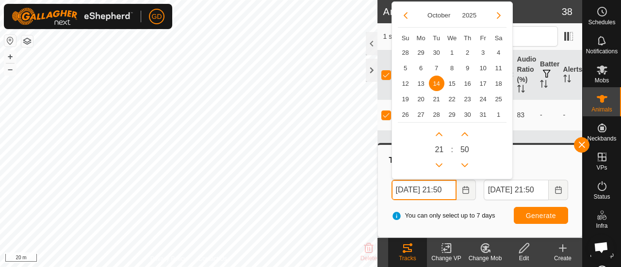
click at [448, 190] on input "14 Oct, 2025 21:50" at bounding box center [423, 190] width 65 height 20
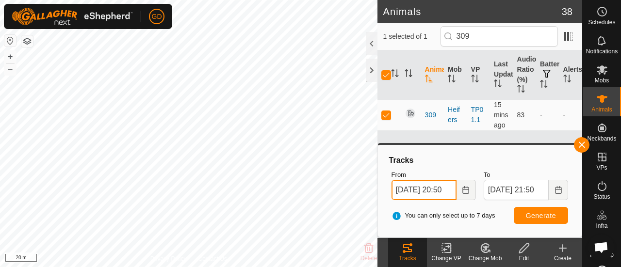
type input "14 Oct, 2025 20:50"
click at [536, 216] on span "Generate" at bounding box center [541, 216] width 30 height 8
checkbox input "false"
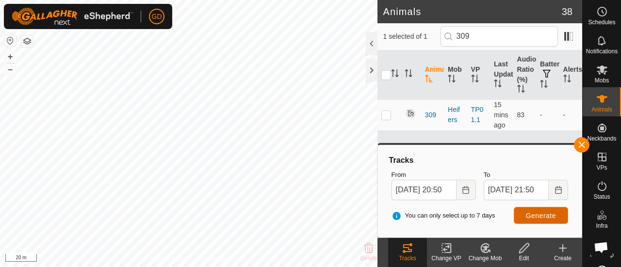
click at [536, 214] on span "Generate" at bounding box center [541, 216] width 30 height 8
click at [10, 56] on button "+" at bounding box center [10, 57] width 12 height 12
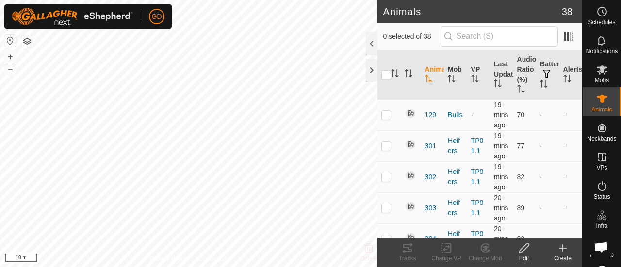
scroll to position [3220, 0]
checkbox input "true"
click at [403, 251] on icon at bounding box center [403, 251] width 3 height 3
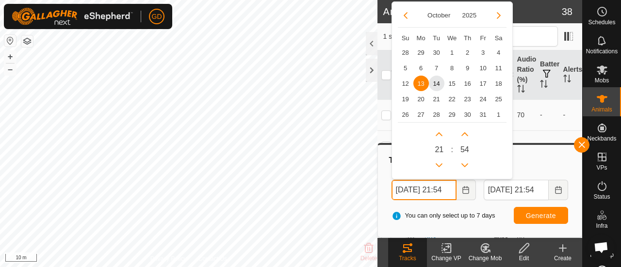
click at [402, 190] on input "13 Oct, 2025 21:54" at bounding box center [423, 190] width 65 height 20
click at [449, 190] on input "14 Oct, 2025 21:54" at bounding box center [423, 190] width 65 height 20
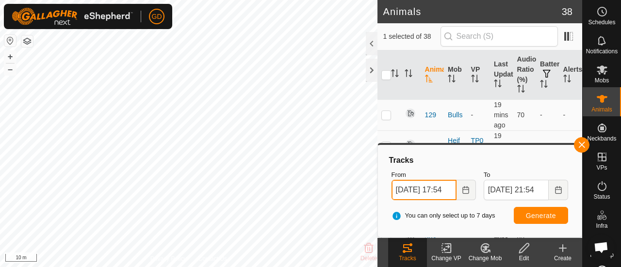
type input "14 Oct, 2025 17:54"
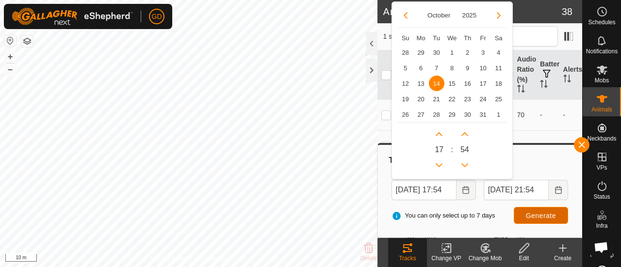
click at [537, 212] on span "Generate" at bounding box center [541, 216] width 30 height 8
